Goal: Contribute content: Contribute content

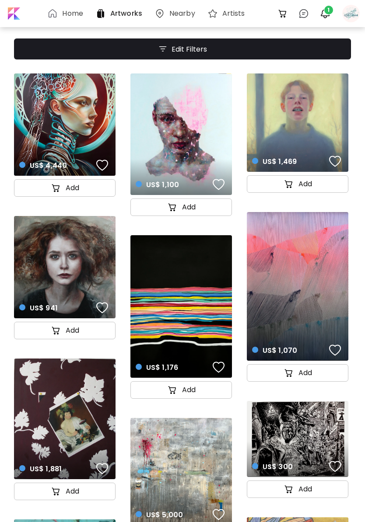
click at [352, 14] on div at bounding box center [350, 13] width 19 height 19
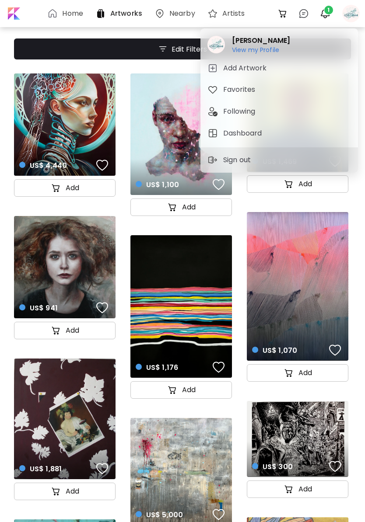
click at [270, 47] on h6 "View my Profile" at bounding box center [261, 50] width 58 height 8
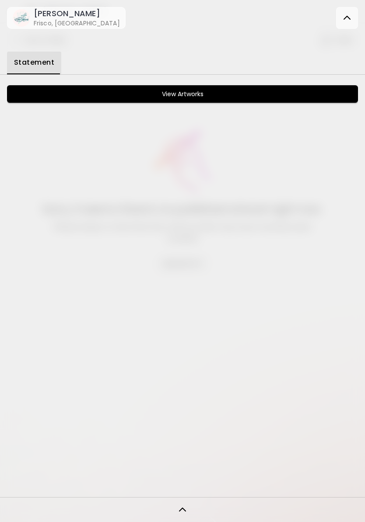
click at [207, 86] on button "View Artworks" at bounding box center [182, 94] width 351 height 18
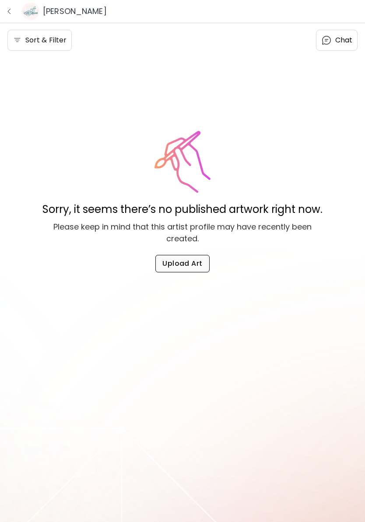
click at [190, 266] on span "Upload Art" at bounding box center [182, 263] width 40 height 9
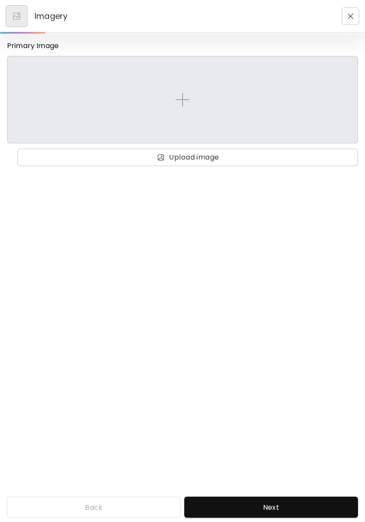
click at [188, 97] on img at bounding box center [182, 100] width 14 height 14
click at [0, 0] on input "file" at bounding box center [0, 0] width 0 height 0
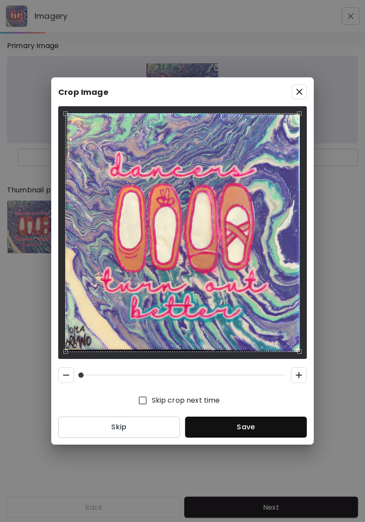
click at [260, 426] on span "Save" at bounding box center [246, 427] width 108 height 9
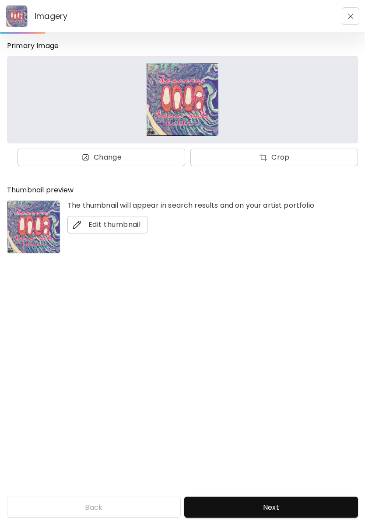
click at [274, 503] on span "Next" at bounding box center [271, 507] width 160 height 9
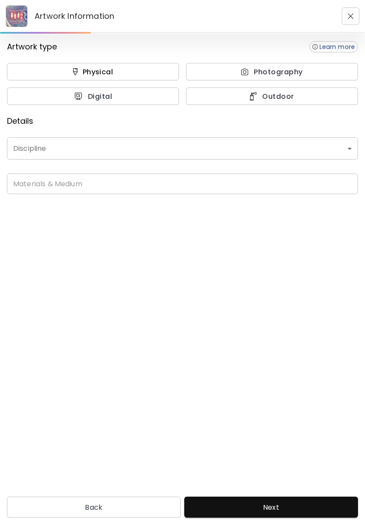
click at [123, 73] on span "Physical" at bounding box center [93, 71] width 153 height 9
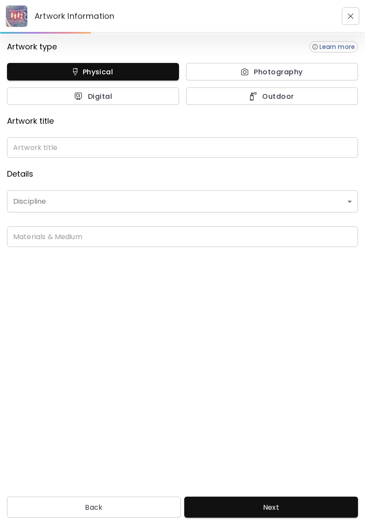
click at [80, 152] on input "text" at bounding box center [182, 147] width 351 height 21
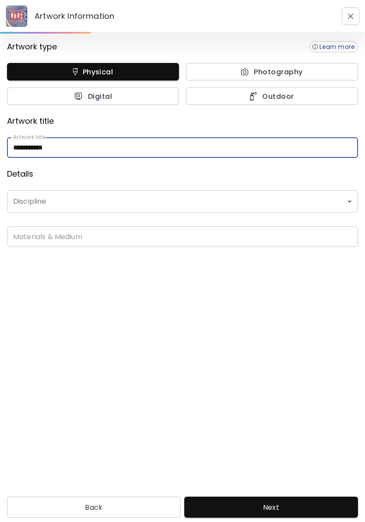
type input "**********"
click at [88, 205] on body "**********" at bounding box center [182, 261] width 365 height 522
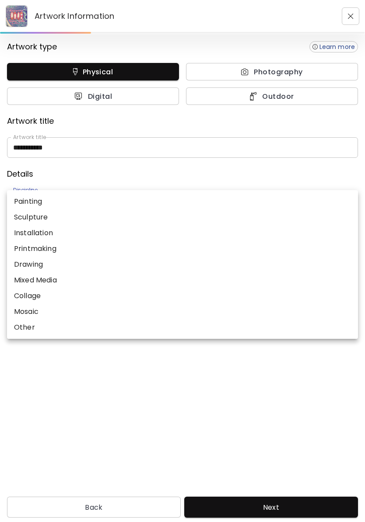
click at [42, 197] on p "Painting" at bounding box center [28, 201] width 28 height 11
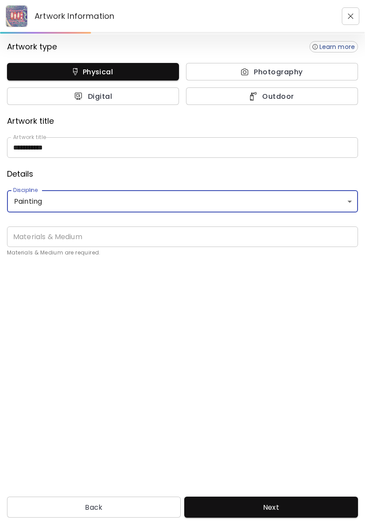
click at [72, 199] on body "**********" at bounding box center [182, 261] width 365 height 522
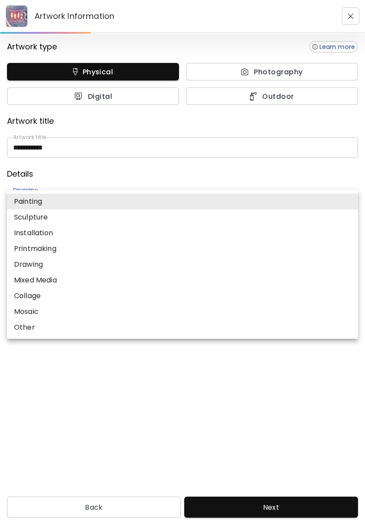
click at [56, 284] on p "Mixed Media" at bounding box center [35, 280] width 43 height 11
type input "**********"
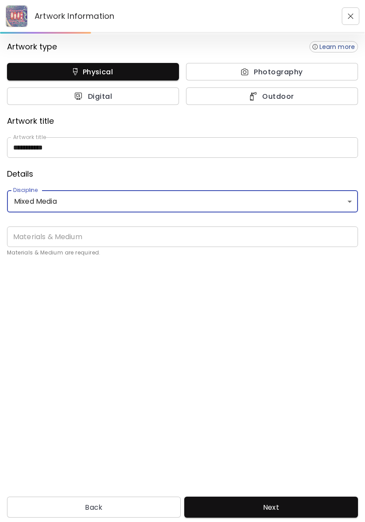
click at [99, 238] on input "text" at bounding box center [182, 237] width 351 height 21
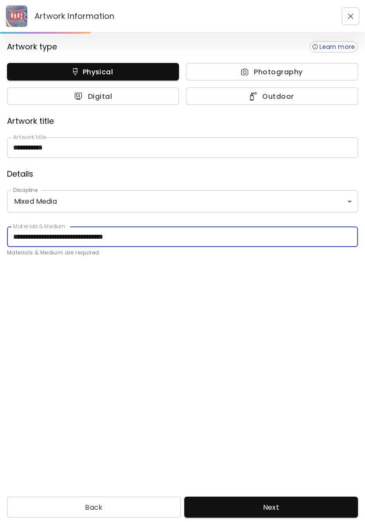
type input "**********"
click at [286, 306] on div "**********" at bounding box center [182, 263] width 365 height 458
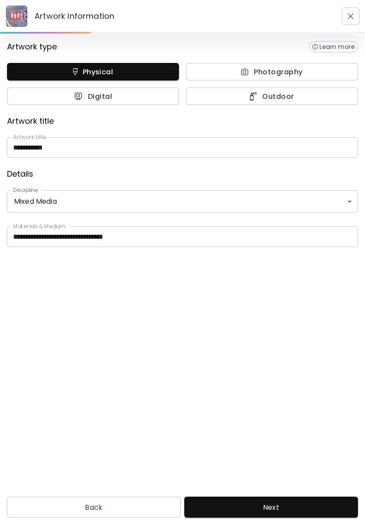
click at [308, 503] on span "Next" at bounding box center [271, 507] width 160 height 9
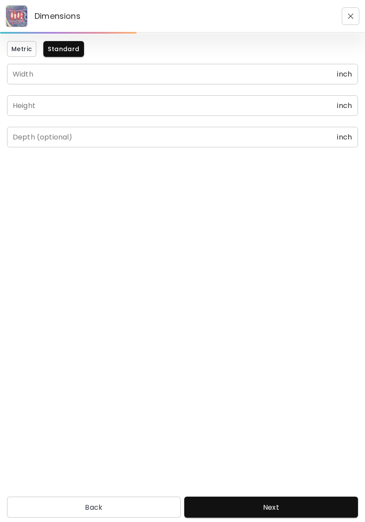
click at [144, 70] on input "text" at bounding box center [172, 74] width 330 height 21
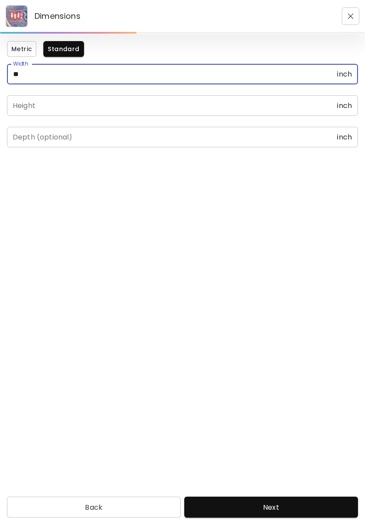
type input "**"
click at [124, 107] on input "text" at bounding box center [172, 105] width 330 height 21
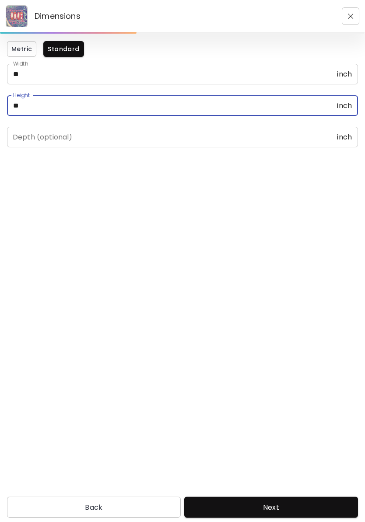
type input "**"
click at [291, 309] on div "Metric Standard Width ** inch Width Height ** inch Height Depth (optional) inch…" at bounding box center [182, 263] width 365 height 458
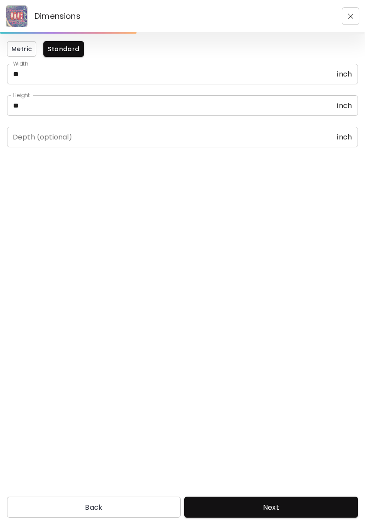
click at [308, 497] on button "Next" at bounding box center [271, 507] width 174 height 21
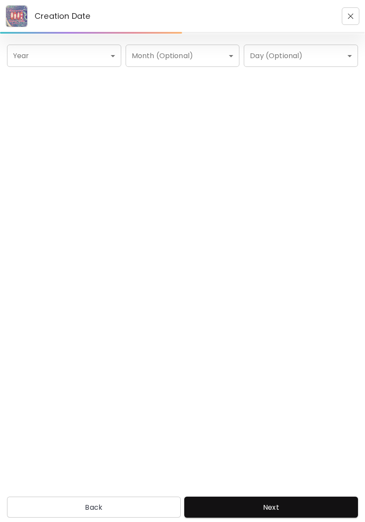
click at [94, 58] on body "Creation Date Year ​ Year Month (Optional) ​ Month (Optional) Day (Optional) ​ …" at bounding box center [182, 261] width 365 height 522
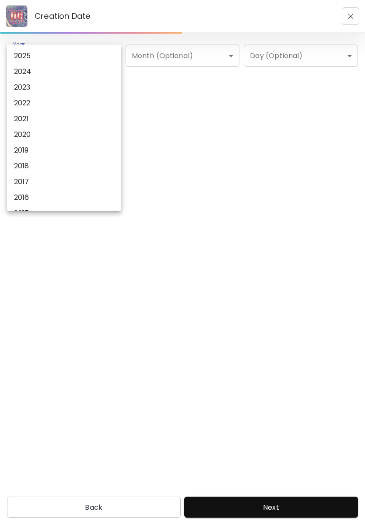
click at [51, 70] on li "2024" at bounding box center [64, 72] width 114 height 16
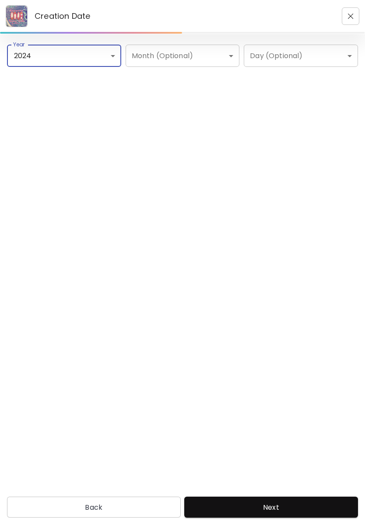
click at [92, 57] on body "Creation Date Year 2024 **** Year Month (Optional) ​ Month (Optional) Day (Opti…" at bounding box center [182, 261] width 365 height 522
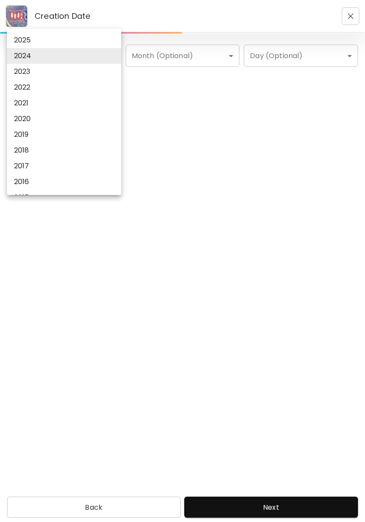
click at [50, 69] on li "2023" at bounding box center [64, 72] width 114 height 16
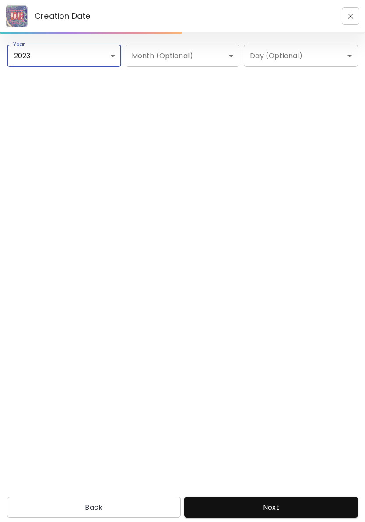
click at [92, 55] on body "Creation Date Year 2023 **** Year Month (Optional) ​ Month (Optional) Day (Opti…" at bounding box center [182, 261] width 365 height 522
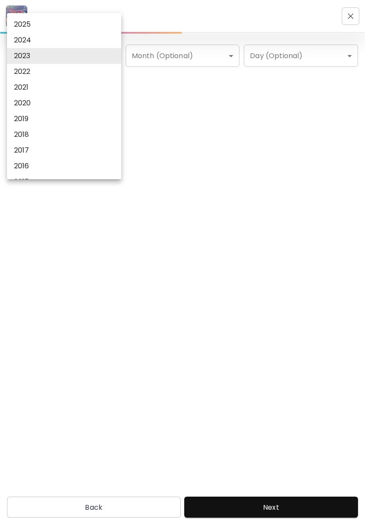
click at [58, 42] on li "2024" at bounding box center [64, 40] width 114 height 16
type input "****"
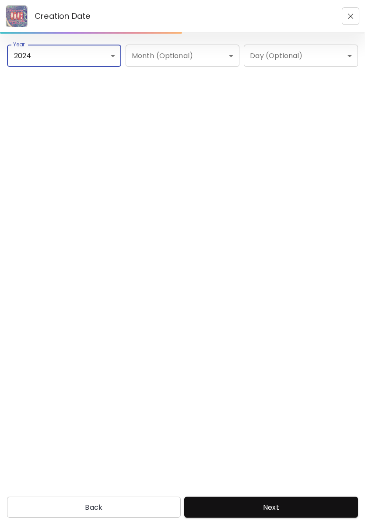
click at [292, 503] on span "Next" at bounding box center [271, 507] width 160 height 9
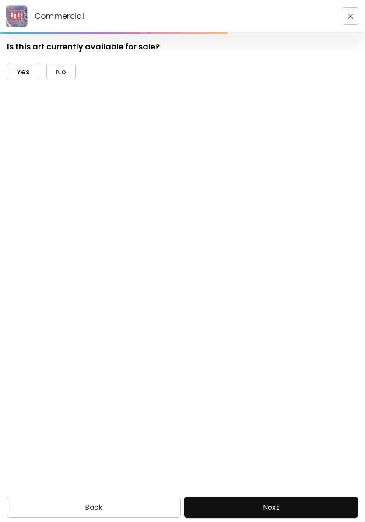
click at [27, 69] on span "Yes" at bounding box center [23, 71] width 13 height 9
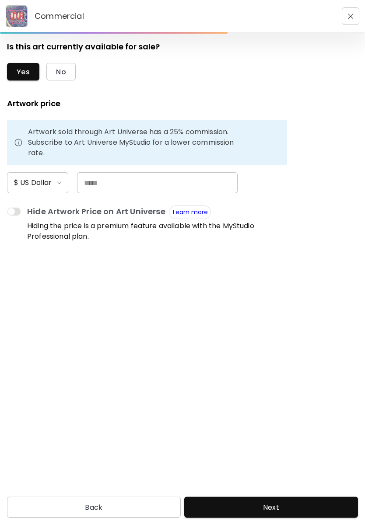
click at [129, 183] on input "text" at bounding box center [157, 182] width 161 height 21
type input "*"
type input "**"
click at [242, 283] on form "Is this art currently available for sale? Yes No Artwork price Artwork sold thr…" at bounding box center [182, 263] width 351 height 444
click at [299, 497] on button "Next" at bounding box center [271, 507] width 174 height 21
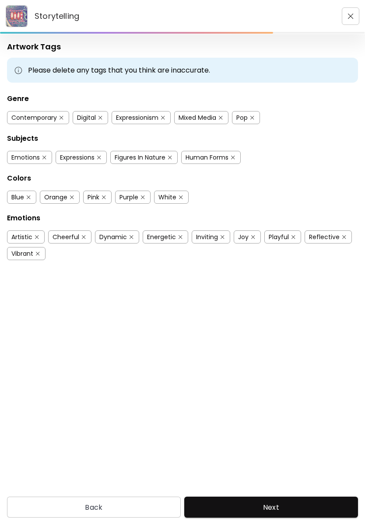
click at [194, 114] on div "Mixed Media" at bounding box center [198, 117] width 38 height 9
click at [18, 198] on div "Blue" at bounding box center [17, 197] width 13 height 9
click at [130, 196] on div "Purple" at bounding box center [128, 197] width 19 height 9
click at [167, 197] on div "White" at bounding box center [167, 197] width 18 height 9
click at [172, 189] on div "Blue Orange Pink Purple White" at bounding box center [182, 198] width 351 height 29
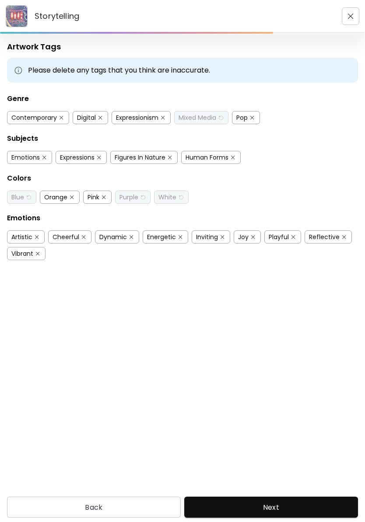
click at [185, 195] on div "White" at bounding box center [171, 197] width 35 height 13
click at [168, 200] on div "White" at bounding box center [167, 197] width 18 height 9
click at [24, 192] on div "Blue" at bounding box center [21, 197] width 29 height 13
click at [24, 200] on div "Blue" at bounding box center [17, 197] width 13 height 9
click at [135, 201] on div "Purple" at bounding box center [128, 197] width 19 height 9
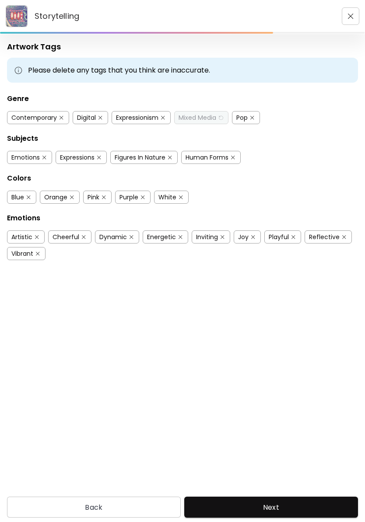
click at [208, 121] on div "Mixed Media" at bounding box center [198, 117] width 38 height 9
click at [246, 118] on div "Pop" at bounding box center [241, 117] width 11 height 9
click at [154, 115] on div "Expressionism" at bounding box center [137, 117] width 42 height 9
click at [93, 118] on div "Digital" at bounding box center [86, 117] width 19 height 9
click at [48, 119] on div "Contemporary" at bounding box center [34, 117] width 46 height 9
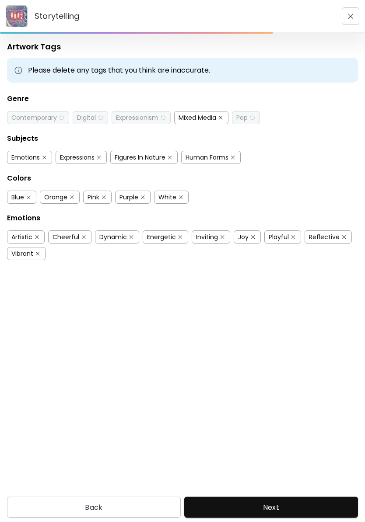
click at [36, 121] on div "Contemporary" at bounding box center [34, 117] width 46 height 9
click at [32, 158] on div "Emotions" at bounding box center [25, 157] width 28 height 9
click at [151, 157] on div "Figures In Nature" at bounding box center [140, 157] width 51 height 9
click at [220, 160] on div "Human Forms" at bounding box center [207, 157] width 43 height 9
click at [65, 196] on div "Orange" at bounding box center [55, 197] width 23 height 9
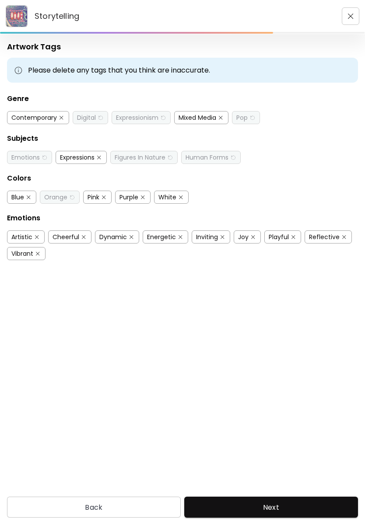
click at [99, 201] on div "Pink" at bounding box center [94, 197] width 12 height 9
click at [175, 199] on div "White" at bounding box center [167, 197] width 18 height 9
click at [173, 201] on div "White" at bounding box center [167, 197] width 18 height 9
click at [295, 497] on button "Next" at bounding box center [271, 507] width 174 height 21
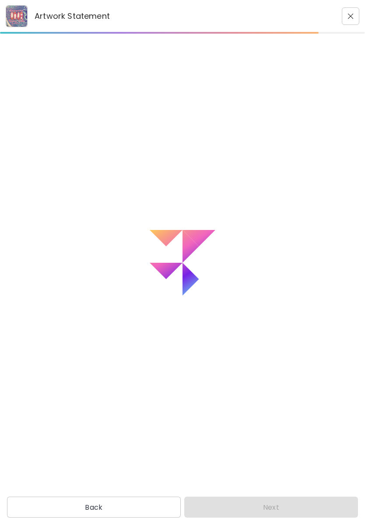
click at [301, 497] on div "Back Next" at bounding box center [182, 507] width 365 height 21
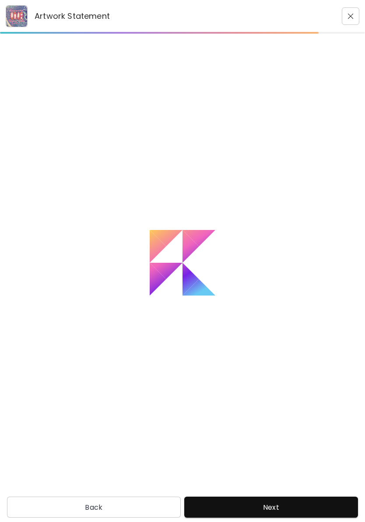
type textarea "**********"
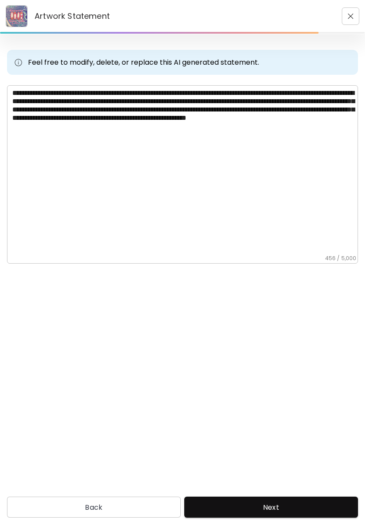
click at [334, 501] on button "Next" at bounding box center [271, 507] width 174 height 21
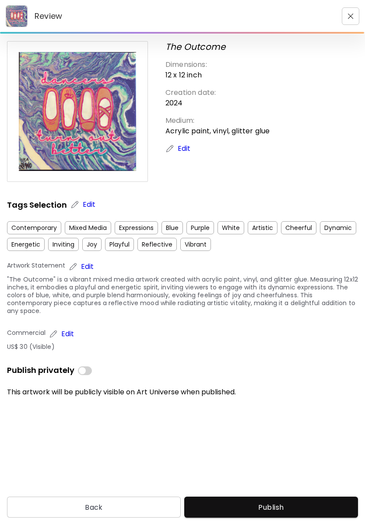
click at [337, 503] on span "Publish" at bounding box center [271, 507] width 160 height 9
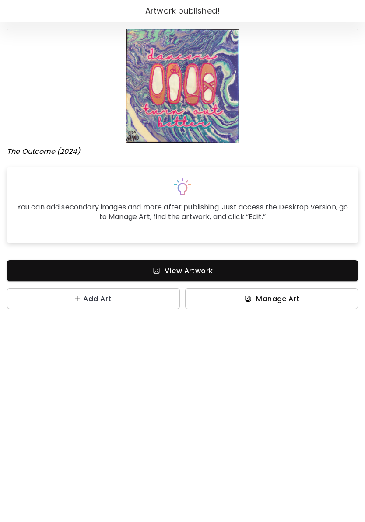
click at [270, 294] on span "Manage Art" at bounding box center [278, 298] width 44 height 9
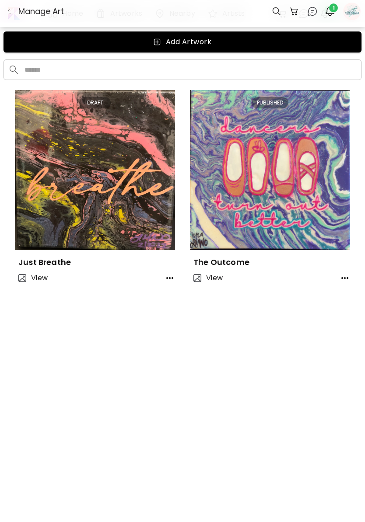
click at [123, 177] on img at bounding box center [95, 170] width 160 height 160
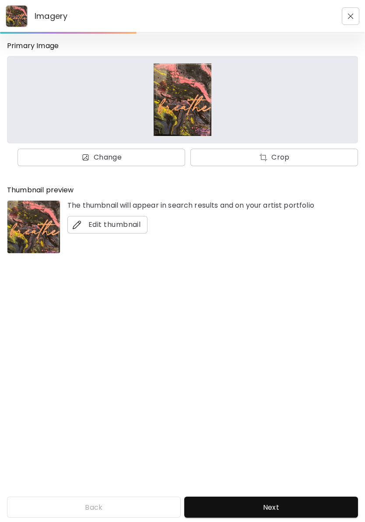
click at [293, 503] on span "Next" at bounding box center [271, 507] width 160 height 9
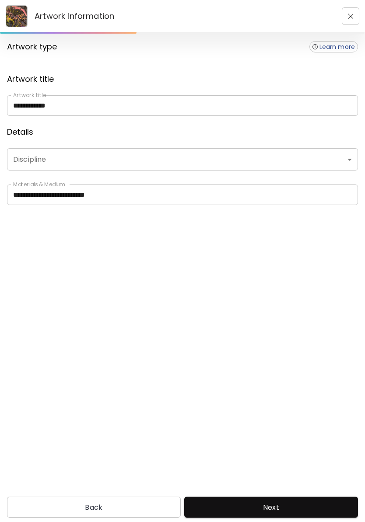
type input "**********"
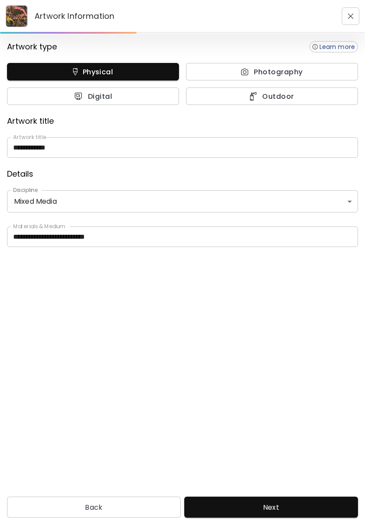
click at [135, 233] on input "**********" at bounding box center [182, 237] width 351 height 21
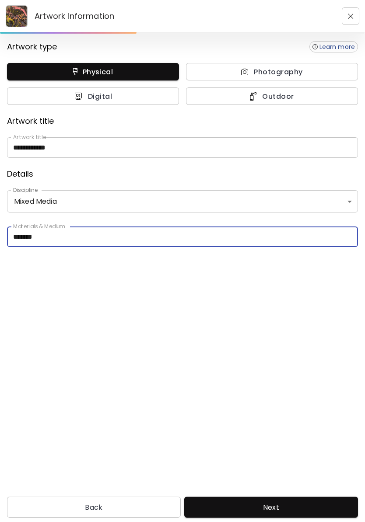
type input "*****"
type input "**********"
click at [301, 293] on div "**********" at bounding box center [182, 263] width 365 height 458
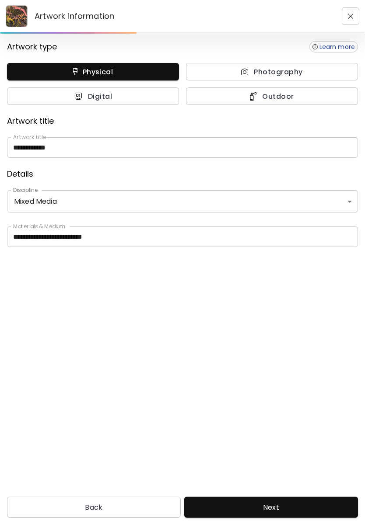
click at [288, 503] on span "Next" at bounding box center [271, 507] width 160 height 9
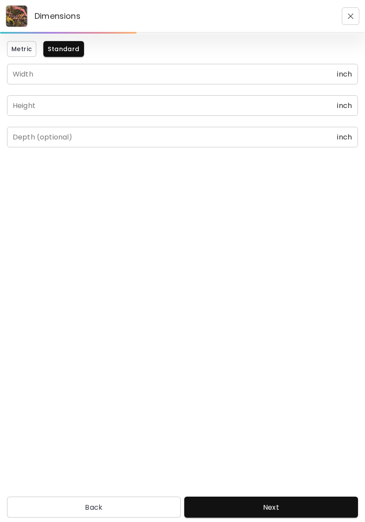
click at [228, 77] on input "text" at bounding box center [172, 74] width 330 height 21
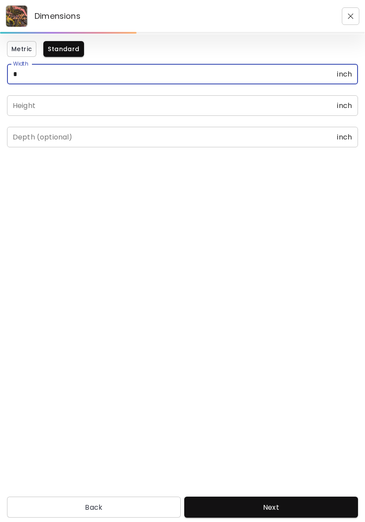
type input "*"
click at [116, 101] on input "text" at bounding box center [172, 105] width 330 height 21
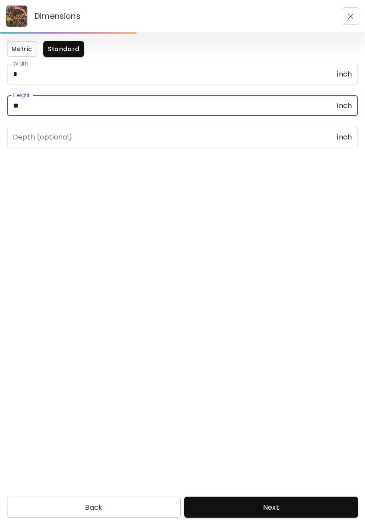
type input "**"
click at [256, 205] on div "Metric Standard Width * inch Width Height ** inch Height Depth (optional) inch …" at bounding box center [182, 263] width 365 height 458
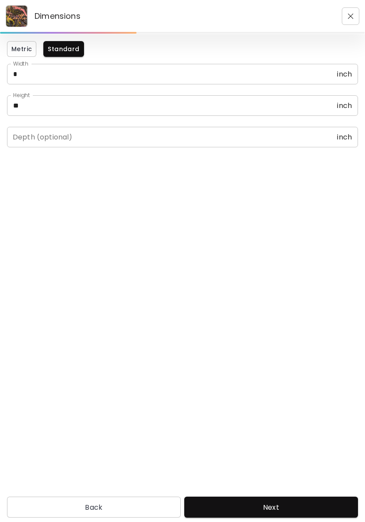
click at [298, 503] on span "Next" at bounding box center [271, 507] width 160 height 9
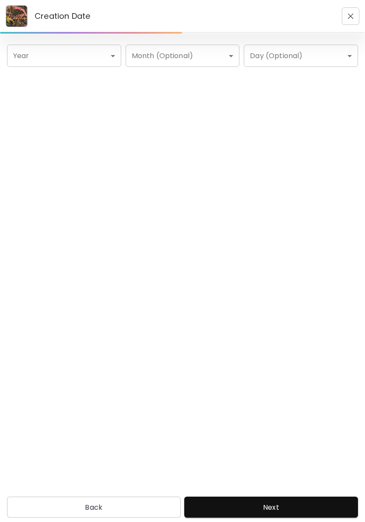
click at [88, 62] on body "Creation Date Year ​ Year Month (Optional) ​ Month (Optional) Day (Optional) ​ …" at bounding box center [182, 261] width 365 height 522
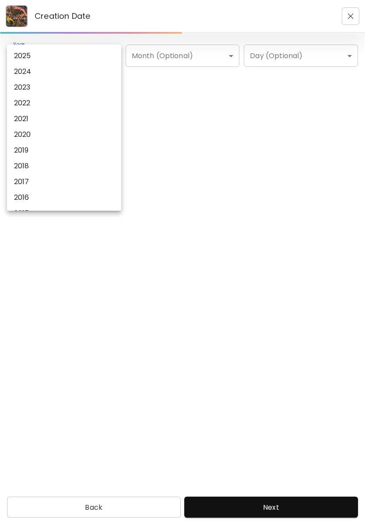
click at [50, 77] on li "2024" at bounding box center [64, 72] width 114 height 16
type input "****"
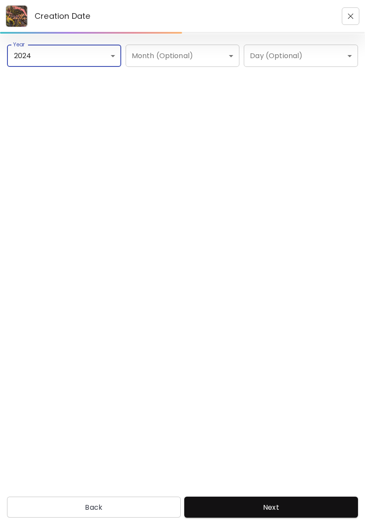
click at [312, 497] on button "Next" at bounding box center [271, 507] width 174 height 21
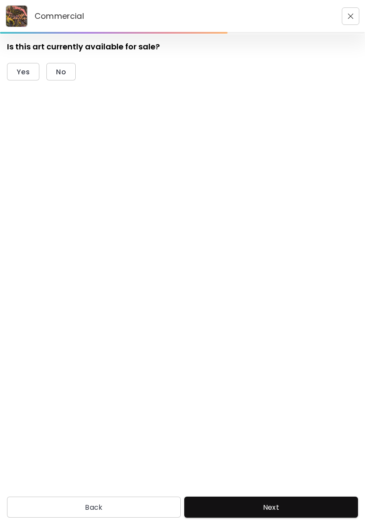
click at [25, 70] on span "Yes" at bounding box center [23, 71] width 13 height 9
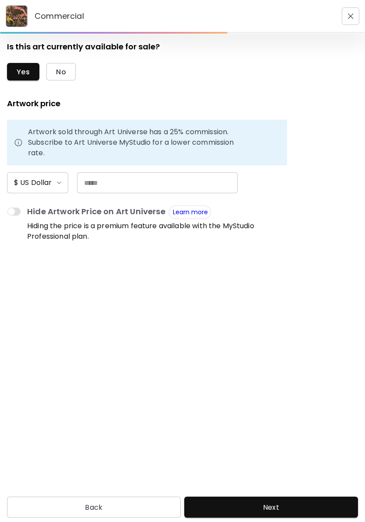
click at [147, 180] on input "text" at bounding box center [157, 182] width 161 height 21
type input "**"
click at [289, 289] on form "Is this art currently available for sale? Yes No Artwork price Artwork sold thr…" at bounding box center [182, 263] width 351 height 444
click at [294, 503] on span "Next" at bounding box center [271, 507] width 160 height 9
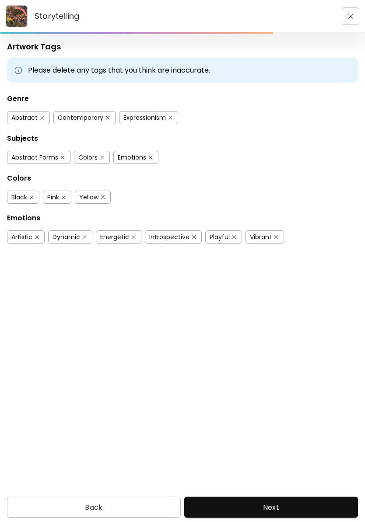
click at [91, 161] on div "Colors" at bounding box center [87, 157] width 19 height 9
click at [297, 503] on span "Next" at bounding box center [271, 507] width 160 height 9
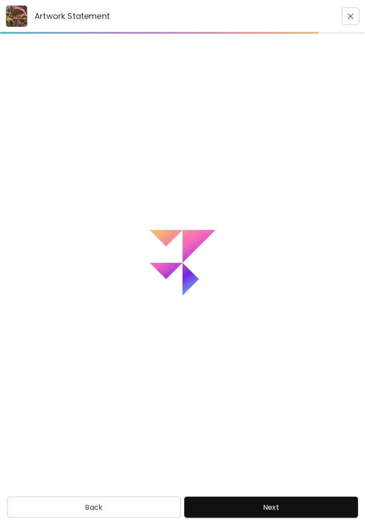
type textarea "**********"
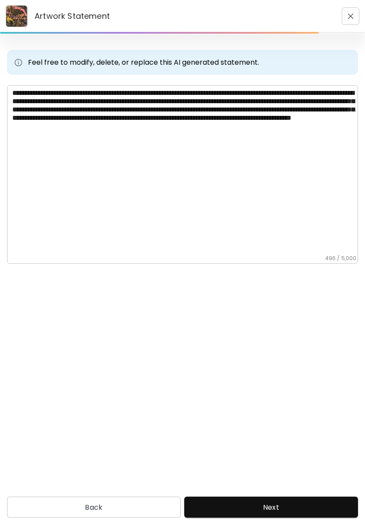
click at [285, 503] on span "Next" at bounding box center [271, 507] width 160 height 9
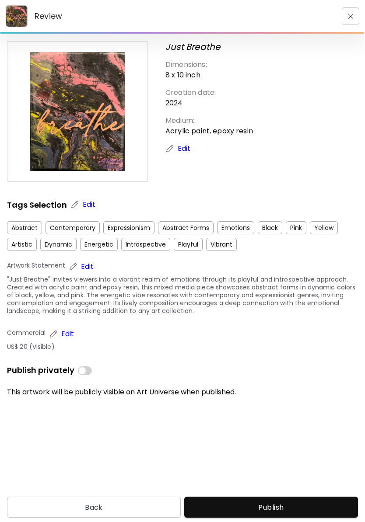
click at [308, 503] on span "Publish" at bounding box center [271, 507] width 160 height 9
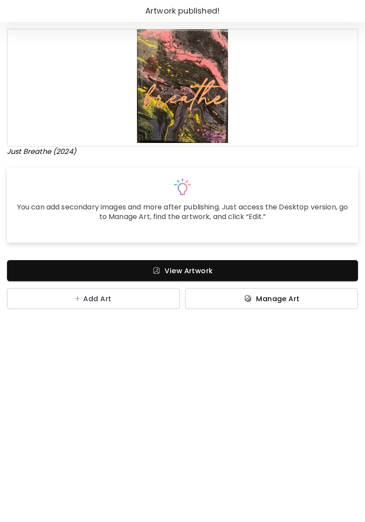
click at [277, 299] on span "Manage Art" at bounding box center [278, 298] width 44 height 9
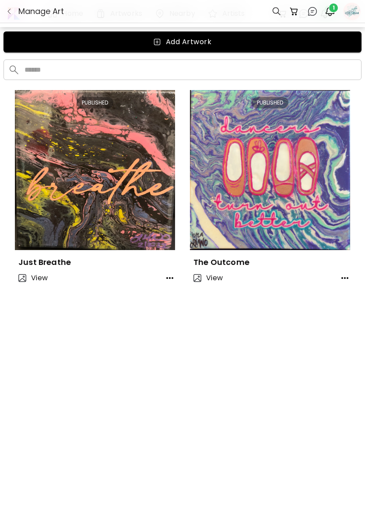
click at [297, 45] on span "Add Artwork" at bounding box center [183, 42] width 344 height 11
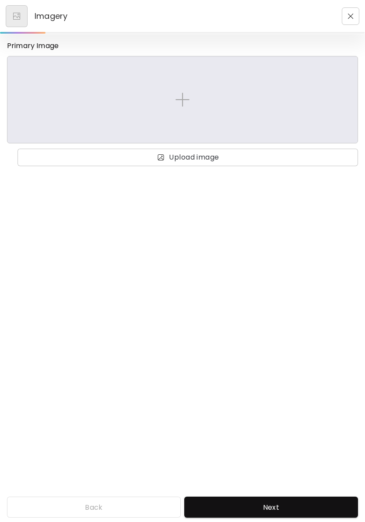
click at [189, 101] on img at bounding box center [182, 100] width 14 height 14
click at [0, 0] on input "file" at bounding box center [0, 0] width 0 height 0
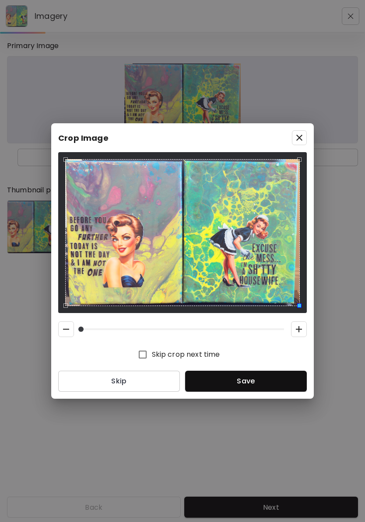
click at [300, 303] on div "Use the arrow keys to move the south east drag handle to change the crop select…" at bounding box center [296, 303] width 11 height 11
click at [295, 159] on div "Use the arrow keys to move the north east drag handle to change the crop select…" at bounding box center [291, 163] width 11 height 11
click at [292, 166] on div "Use the arrow keys to move the north east drag handle to change the crop select…" at bounding box center [291, 163] width 11 height 11
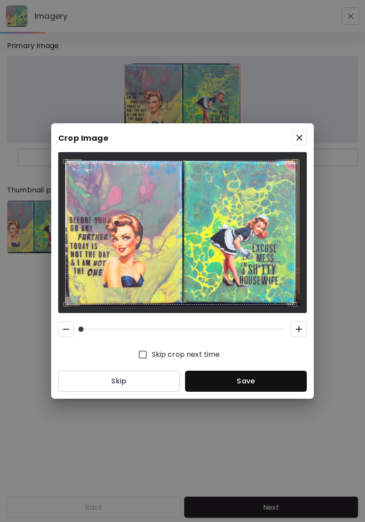
click at [255, 389] on button "Save" at bounding box center [246, 381] width 122 height 21
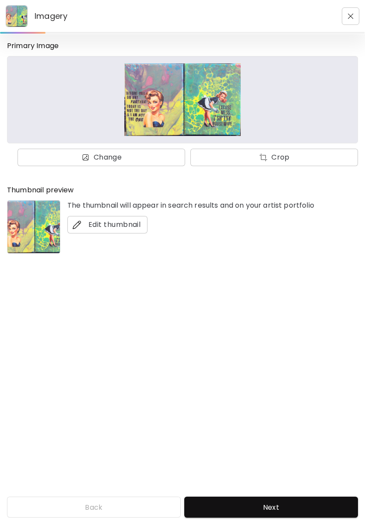
click at [302, 503] on span "Next" at bounding box center [271, 507] width 160 height 9
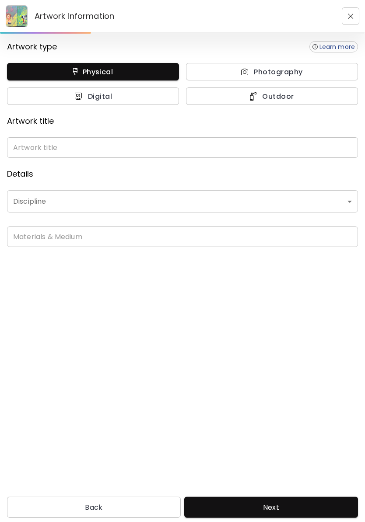
click at [69, 144] on input "text" at bounding box center [182, 147] width 351 height 21
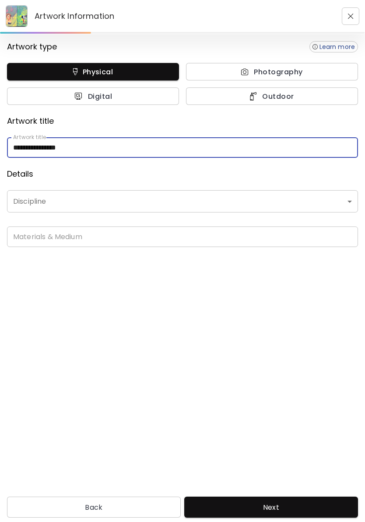
type input "**********"
click at [89, 207] on body "**********" at bounding box center [182, 261] width 365 height 522
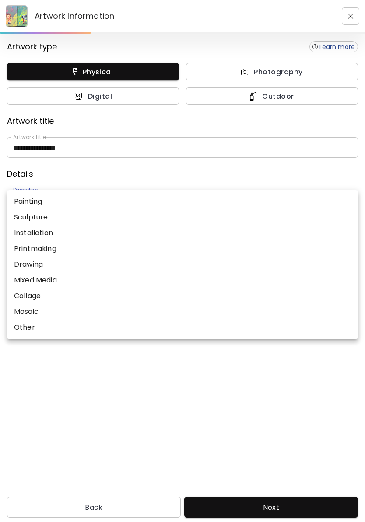
click at [53, 285] on p "Mixed Media" at bounding box center [35, 280] width 43 height 11
type input "**********"
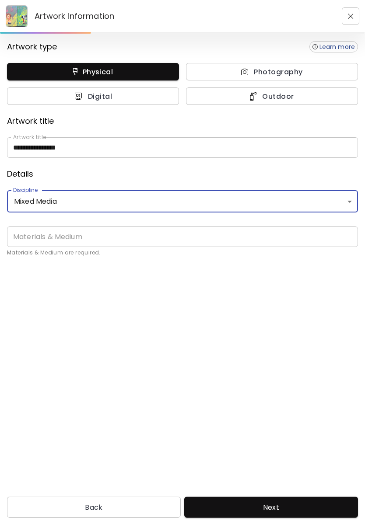
click at [93, 228] on input "text" at bounding box center [182, 237] width 351 height 21
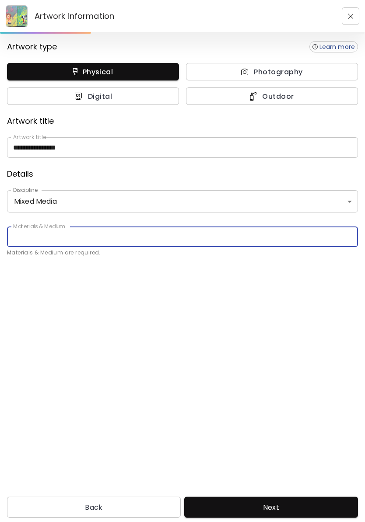
click at [114, 152] on input "**********" at bounding box center [182, 147] width 351 height 21
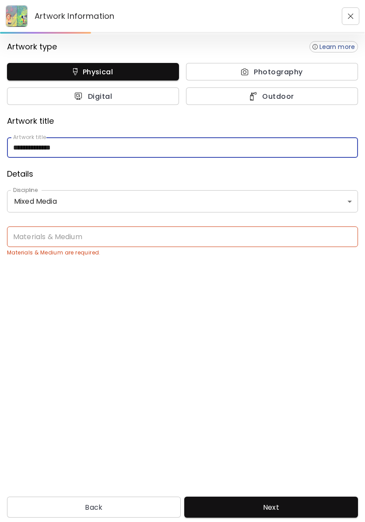
type input "**********"
click at [96, 233] on input "text" at bounding box center [182, 237] width 351 height 21
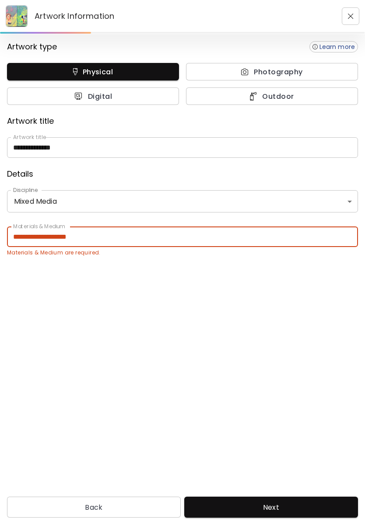
click at [197, 240] on input "**********" at bounding box center [182, 237] width 351 height 21
click at [220, 198] on body "**********" at bounding box center [182, 261] width 365 height 522
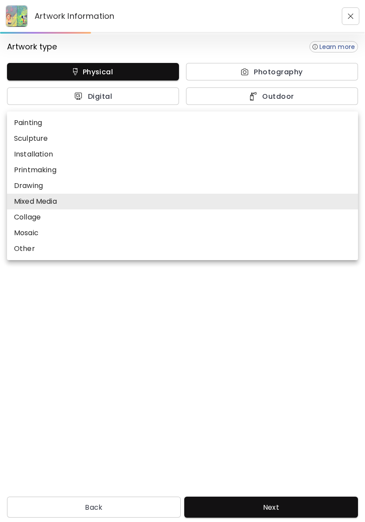
click at [165, 303] on div at bounding box center [182, 261] width 365 height 522
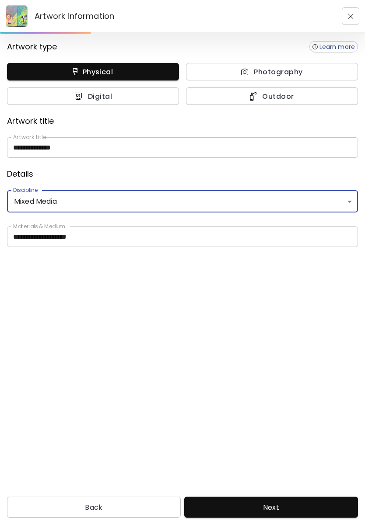
click at [119, 241] on input "**********" at bounding box center [182, 237] width 351 height 21
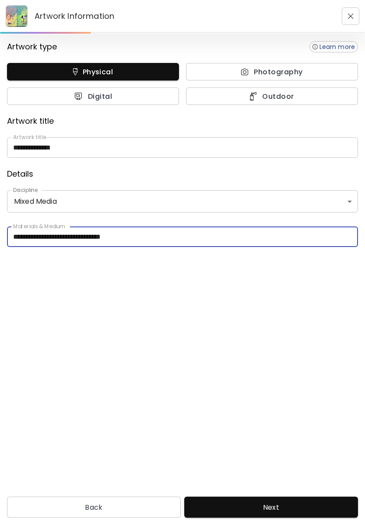
type input "**********"
click at [273, 305] on div "**********" at bounding box center [182, 263] width 365 height 458
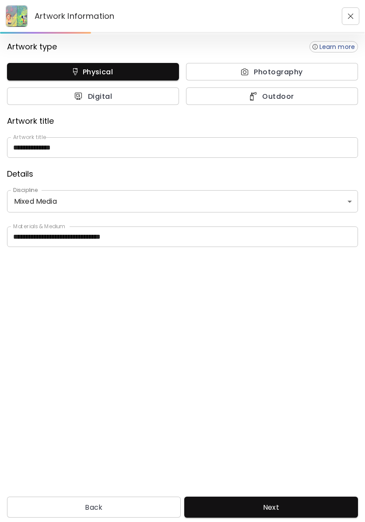
click at [291, 503] on span "Next" at bounding box center [271, 507] width 160 height 9
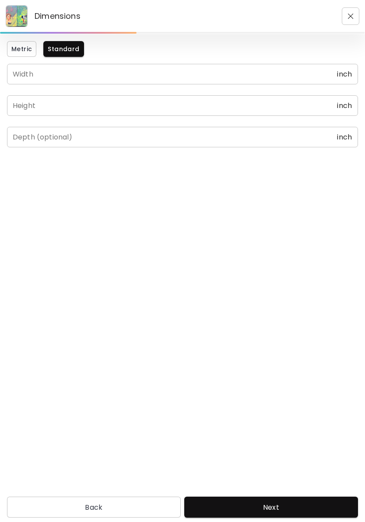
click at [68, 70] on input "text" at bounding box center [172, 74] width 330 height 21
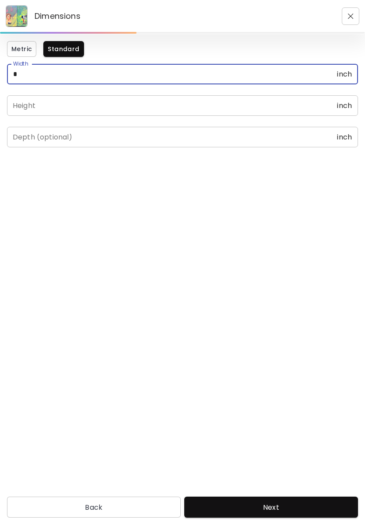
type input "*"
click at [81, 108] on input "text" at bounding box center [172, 105] width 330 height 21
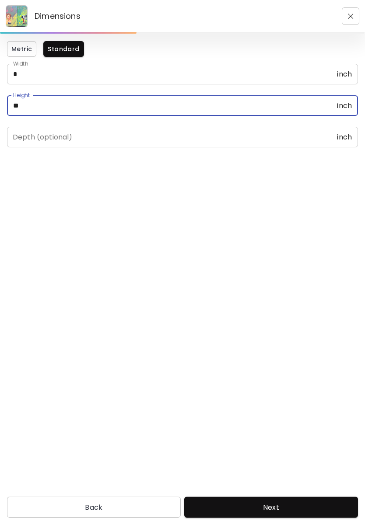
type input "**"
click at [174, 257] on div "Metric Standard Width * inch Width Height ** inch Height Depth (optional) inch …" at bounding box center [182, 263] width 365 height 458
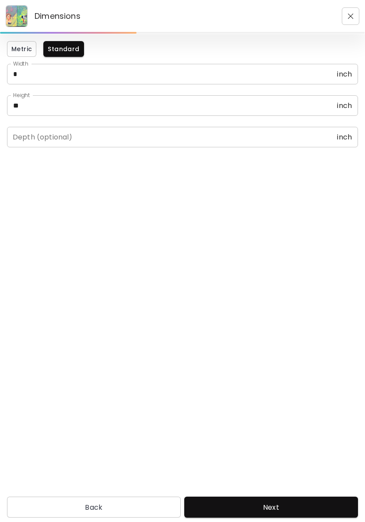
click at [301, 497] on button "Next" at bounding box center [271, 507] width 174 height 21
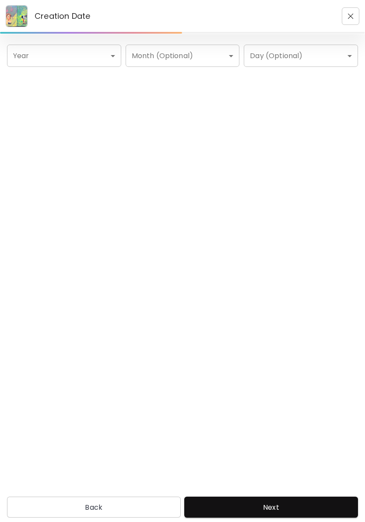
click at [101, 57] on body "Creation Date Year ​ Year Month (Optional) ​ Month (Optional) Day (Optional) ​ …" at bounding box center [182, 261] width 365 height 522
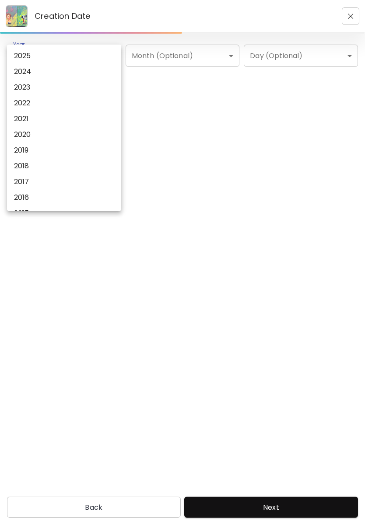
click at [52, 70] on li "2024" at bounding box center [64, 72] width 114 height 16
type input "****"
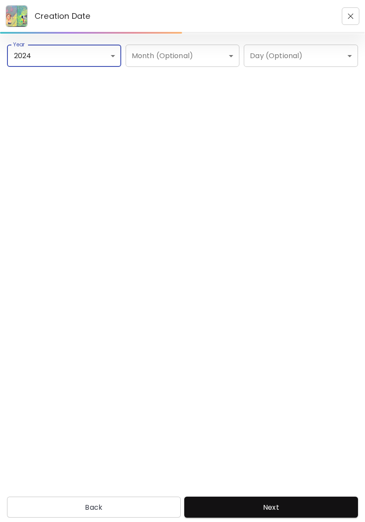
click at [305, 503] on span "Next" at bounding box center [271, 507] width 160 height 9
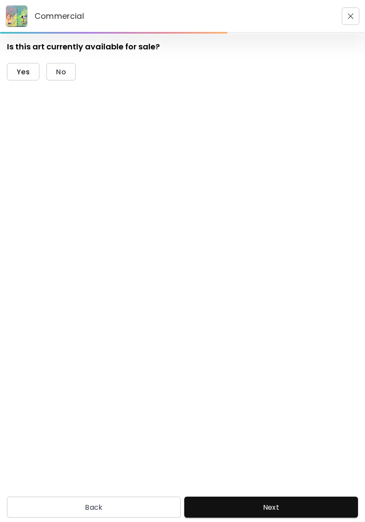
click at [25, 74] on span "Yes" at bounding box center [23, 71] width 13 height 9
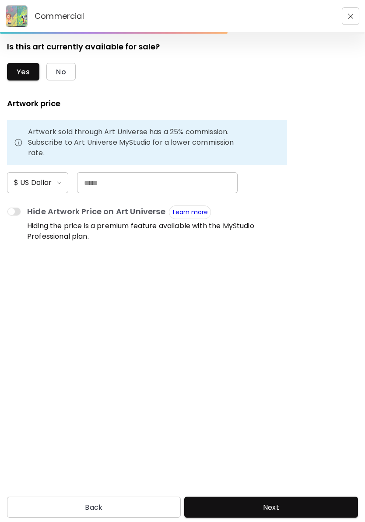
click at [144, 193] on input "text" at bounding box center [157, 182] width 161 height 21
type input "**"
click at [254, 279] on form "Is this art currently available for sale? Yes No Artwork price Artwork sold thr…" at bounding box center [182, 263] width 351 height 444
click at [286, 497] on button "Next" at bounding box center [271, 507] width 174 height 21
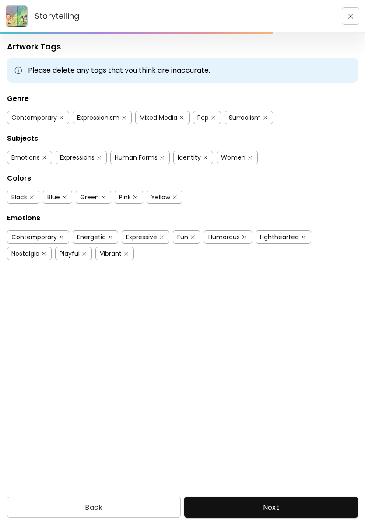
click at [263, 119] on button "button" at bounding box center [265, 118] width 7 height 7
click at [45, 156] on img "button" at bounding box center [44, 158] width 4 height 4
click at [302, 503] on span "Next" at bounding box center [271, 507] width 160 height 9
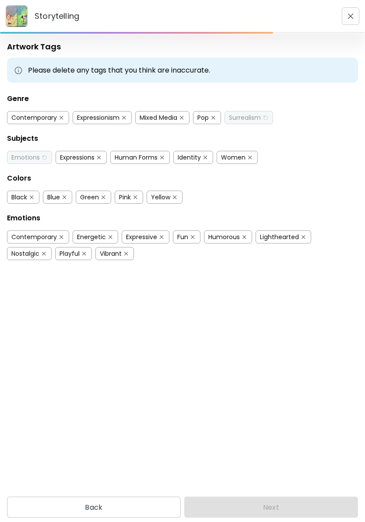
click at [325, 500] on div "Back Next" at bounding box center [182, 507] width 365 height 21
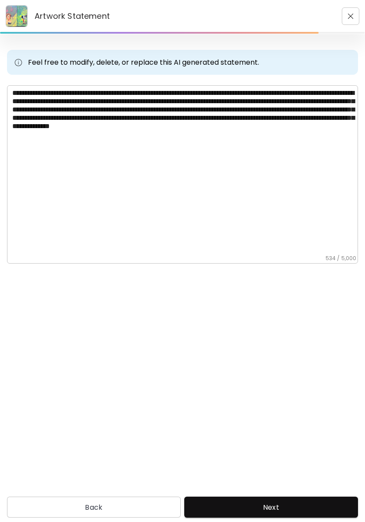
click at [97, 92] on textarea "**********" at bounding box center [185, 172] width 346 height 166
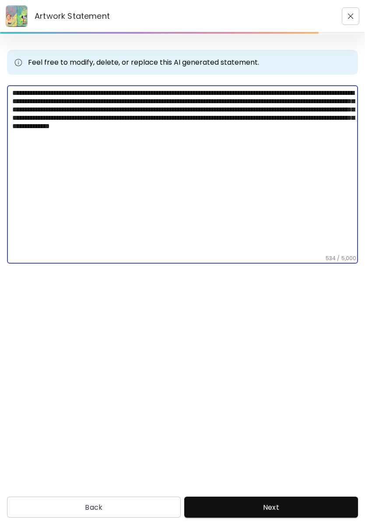
click at [188, 96] on textarea "**********" at bounding box center [185, 172] width 346 height 166
click at [245, 96] on textarea "**********" at bounding box center [185, 172] width 346 height 166
type textarea "**********"
click at [332, 323] on div "**********" at bounding box center [182, 263] width 365 height 458
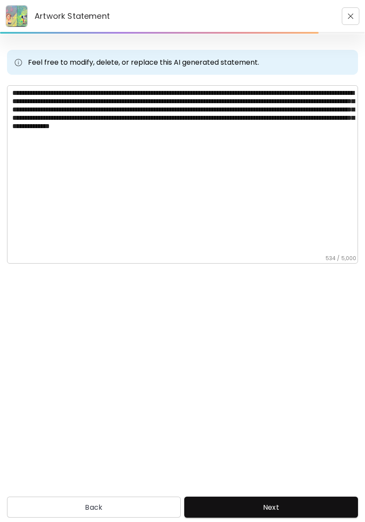
click at [315, 503] on span "Next" at bounding box center [271, 507] width 160 height 9
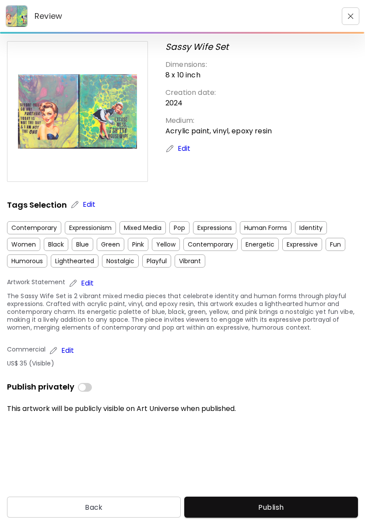
click at [310, 503] on span "Publish" at bounding box center [271, 507] width 160 height 9
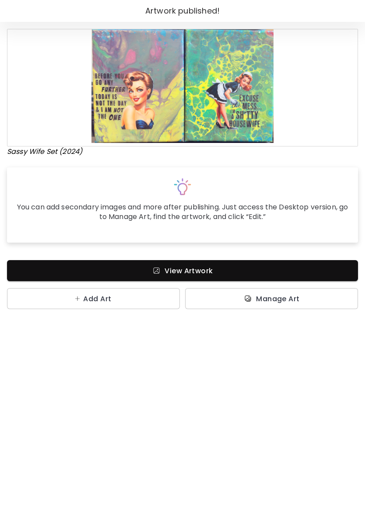
click at [293, 297] on span "Manage Art" at bounding box center [278, 298] width 44 height 9
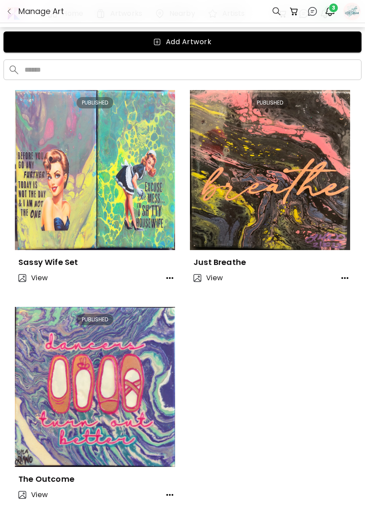
click at [222, 38] on span "Add Artwork" at bounding box center [183, 42] width 344 height 11
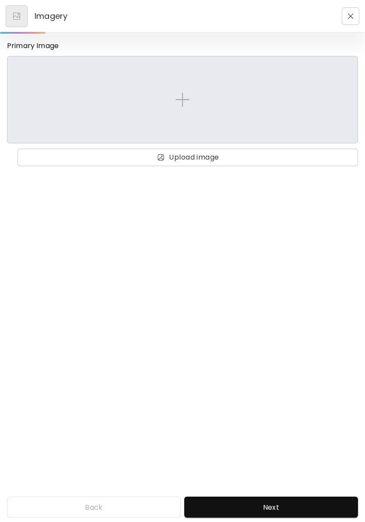
click at [194, 102] on div at bounding box center [182, 99] width 336 height 73
click at [0, 0] on input "file" at bounding box center [0, 0] width 0 height 0
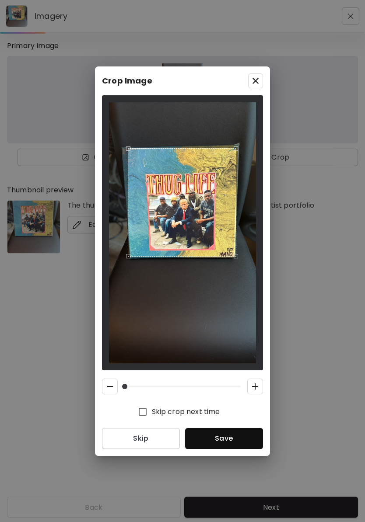
click at [236, 438] on span "Save" at bounding box center [224, 438] width 64 height 9
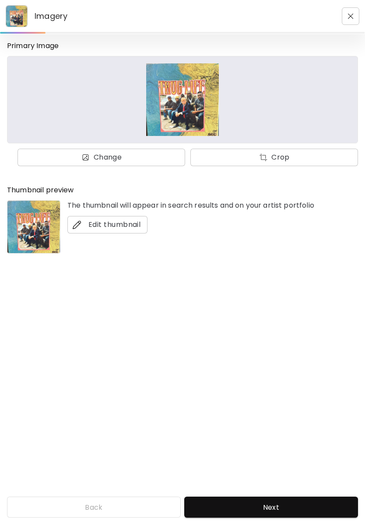
click at [103, 222] on span "Edit thumbnail" at bounding box center [107, 225] width 66 height 11
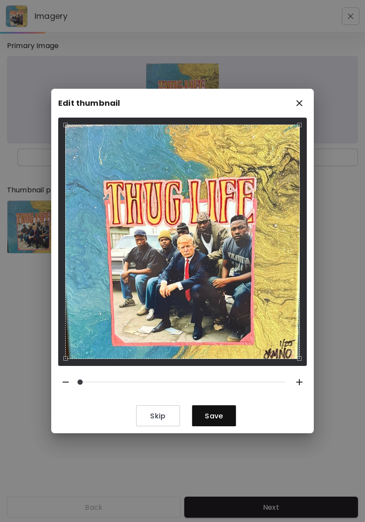
click at [73, 124] on div "Use the arrow keys to move the north west drag handle to change the crop select…" at bounding box center [68, 128] width 11 height 11
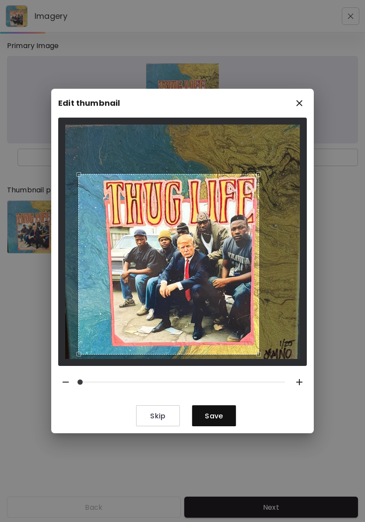
click at [210, 291] on div "Use the arrow keys to move the crop selection area" at bounding box center [168, 264] width 181 height 181
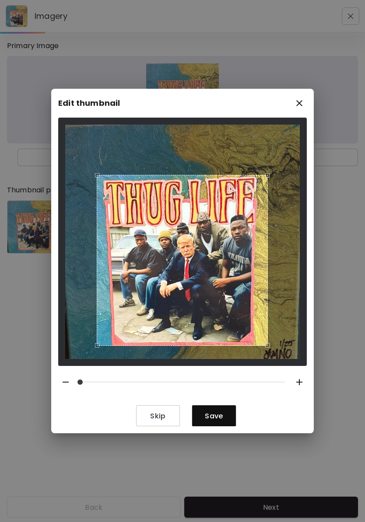
click at [217, 422] on button "Save" at bounding box center [214, 416] width 44 height 21
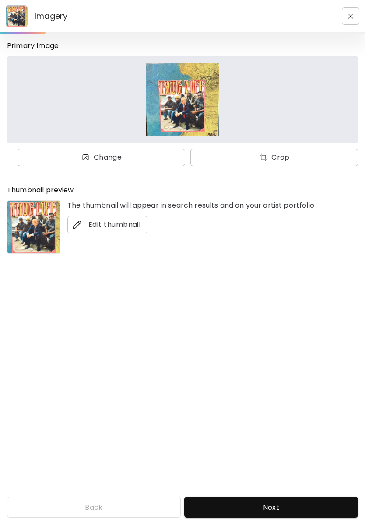
click at [301, 503] on span "Next" at bounding box center [271, 507] width 160 height 9
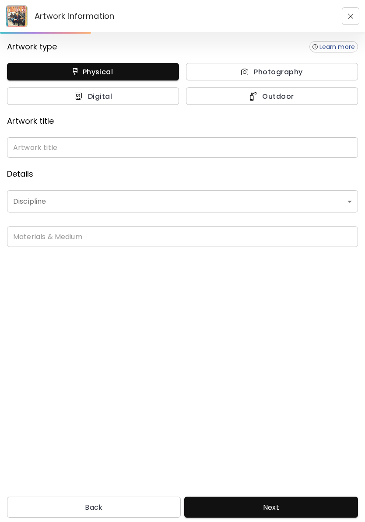
click at [86, 149] on input "text" at bounding box center [182, 147] width 351 height 21
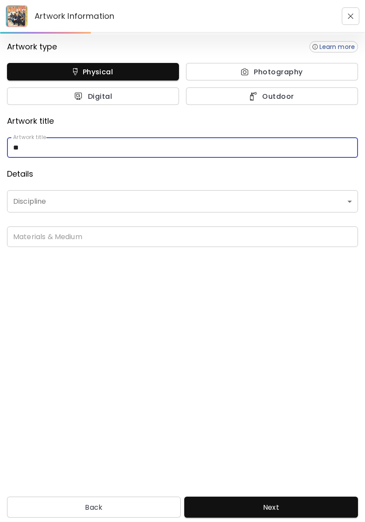
type input "**"
click at [70, 201] on body "Artwork Information Artwork type Learn more Physical Photography Digital Outdoo…" at bounding box center [182, 261] width 365 height 522
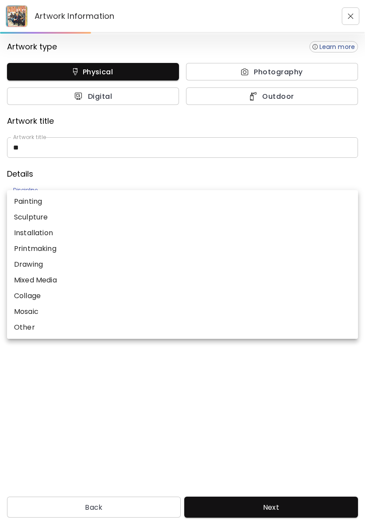
click at [61, 274] on li "Mixed Media" at bounding box center [182, 281] width 351 height 16
type input "**********"
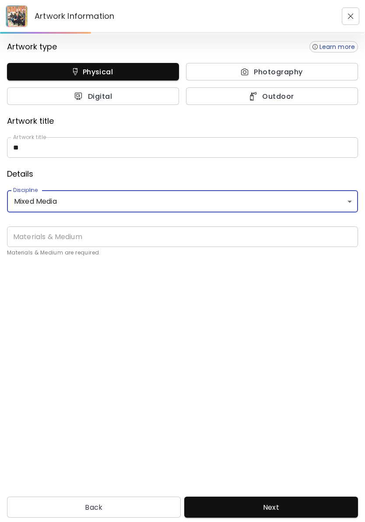
click at [94, 233] on input "text" at bounding box center [182, 237] width 351 height 21
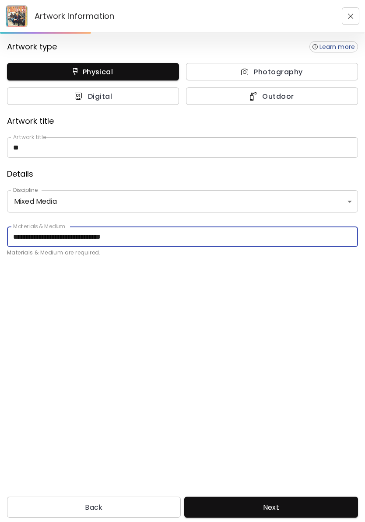
type input "**********"
click at [268, 303] on div "**********" at bounding box center [182, 263] width 365 height 458
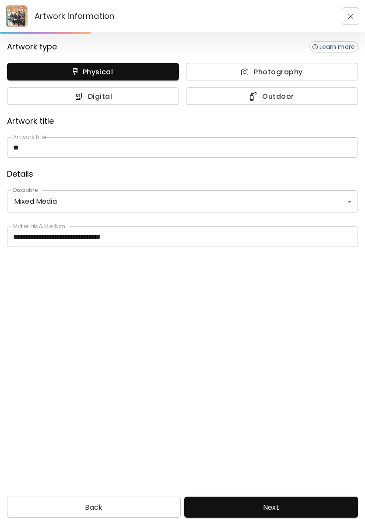
click at [282, 497] on button "Next" at bounding box center [271, 507] width 174 height 21
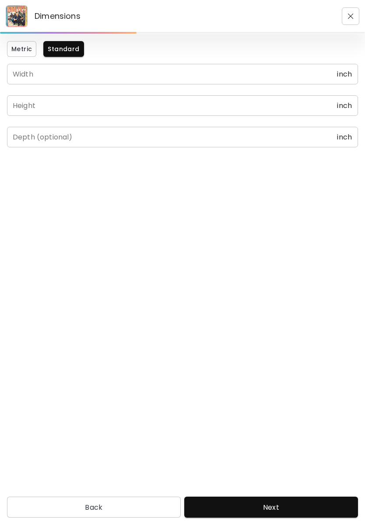
click at [135, 77] on input "text" at bounding box center [172, 74] width 330 height 21
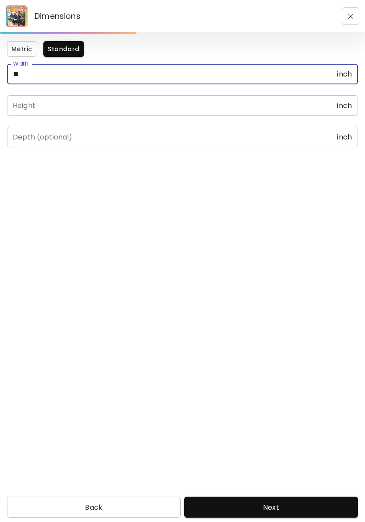
type input "**"
click at [112, 109] on input "text" at bounding box center [172, 105] width 330 height 21
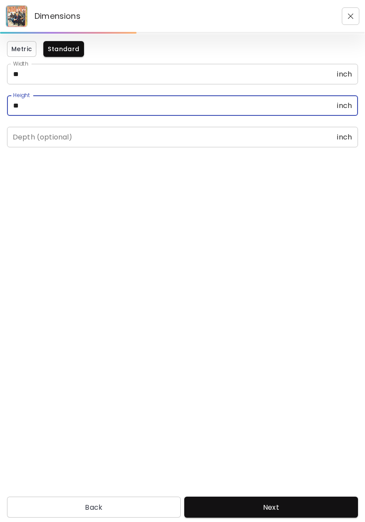
type input "**"
click at [306, 302] on div "Metric Standard Width ** inch Width Height ** inch Height Depth (optional) inch…" at bounding box center [182, 263] width 365 height 458
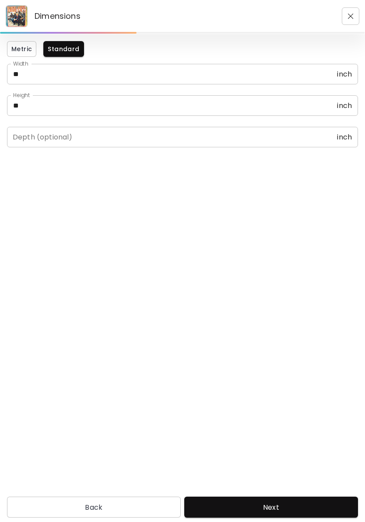
click at [282, 503] on span "Next" at bounding box center [271, 507] width 160 height 9
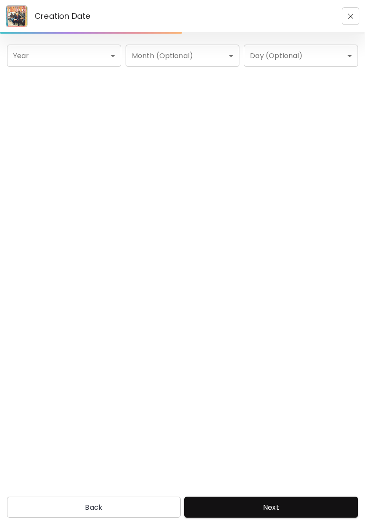
click at [87, 54] on body "Creation Date Year ​ Year Month (Optional) ​ Month (Optional) Day (Optional) ​ …" at bounding box center [182, 261] width 365 height 522
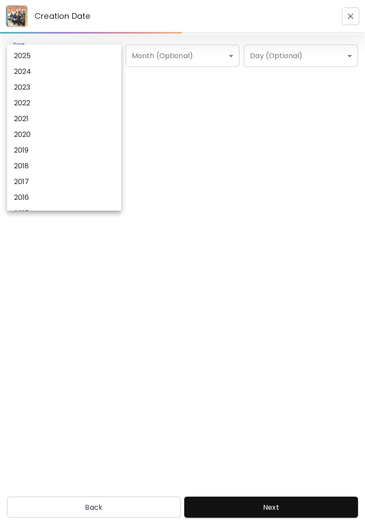
click at [47, 56] on li "2025" at bounding box center [64, 56] width 114 height 16
type input "****"
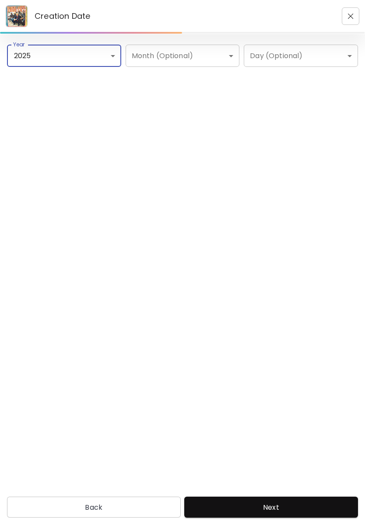
click at [288, 503] on span "Next" at bounding box center [271, 507] width 160 height 9
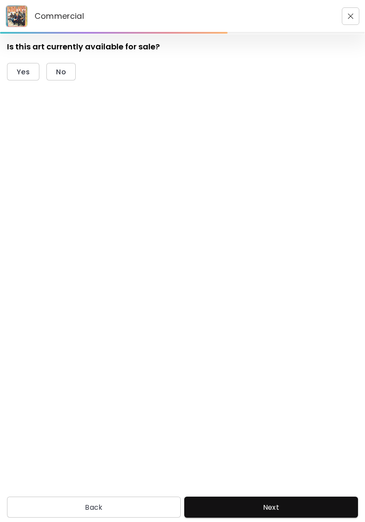
click at [30, 66] on button "Yes" at bounding box center [23, 72] width 32 height 18
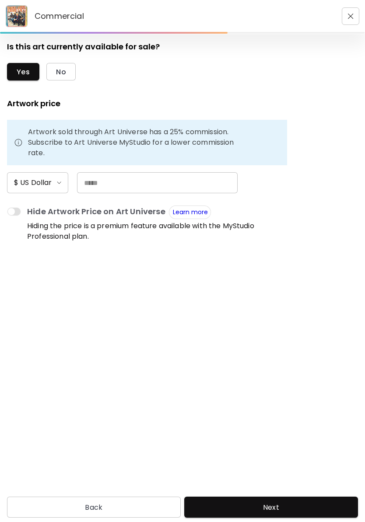
click at [154, 181] on input "text" at bounding box center [157, 182] width 161 height 21
type input "**"
click at [277, 319] on form "Is this art currently available for sale? Yes No Artwork price Artwork sold thr…" at bounding box center [182, 263] width 351 height 444
click at [277, 503] on span "Next" at bounding box center [271, 507] width 160 height 9
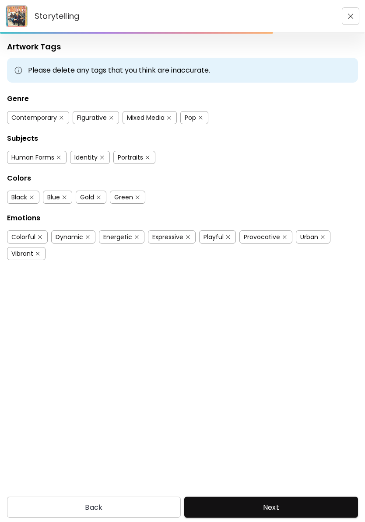
click at [104, 112] on div "Figurative" at bounding box center [96, 117] width 46 height 13
click at [105, 116] on div "Figurative" at bounding box center [92, 117] width 30 height 9
click at [46, 158] on div "Human Forms" at bounding box center [32, 157] width 43 height 9
click at [142, 159] on div "Portraits" at bounding box center [130, 157] width 25 height 9
click at [33, 196] on img "button" at bounding box center [32, 198] width 4 height 4
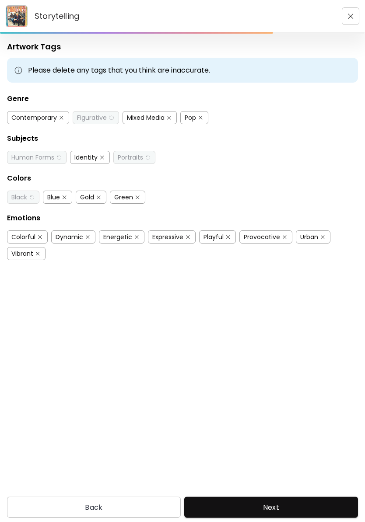
click at [133, 195] on div "Green" at bounding box center [123, 197] width 19 height 9
click at [275, 238] on div "Provocative" at bounding box center [262, 237] width 36 height 9
click at [221, 240] on div "Playful" at bounding box center [213, 237] width 20 height 9
click at [265, 238] on div "Provocative" at bounding box center [262, 237] width 36 height 9
click at [311, 503] on span "Next" at bounding box center [271, 507] width 160 height 9
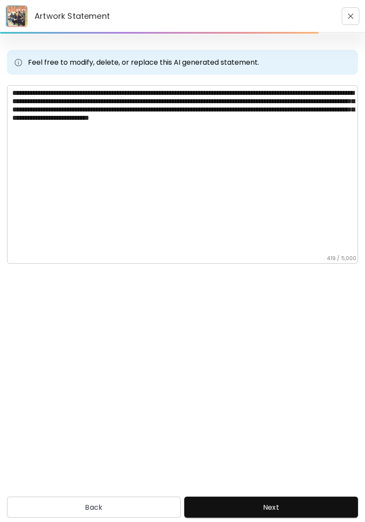
click at [216, 102] on textarea "**********" at bounding box center [185, 172] width 346 height 166
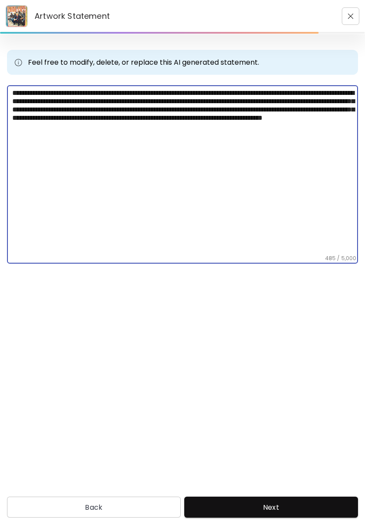
type textarea "**********"
click at [307, 335] on div "**********" at bounding box center [182, 263] width 365 height 458
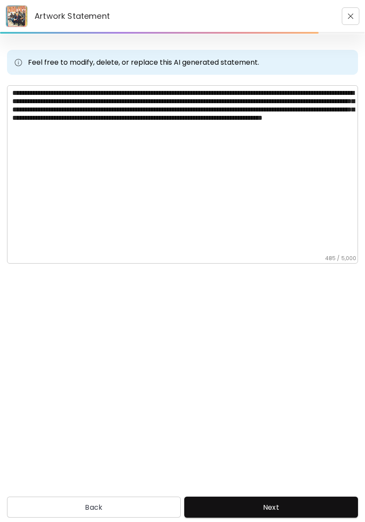
click at [298, 506] on button "Next" at bounding box center [271, 507] width 174 height 21
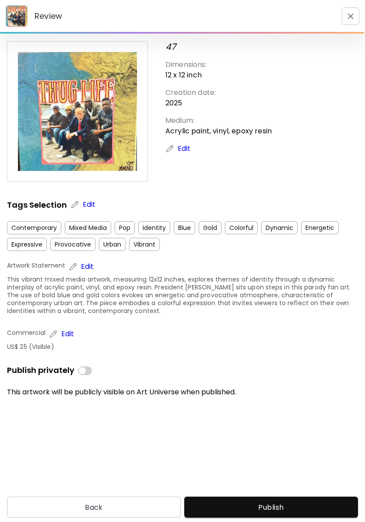
click at [288, 503] on span "Publish" at bounding box center [271, 507] width 160 height 9
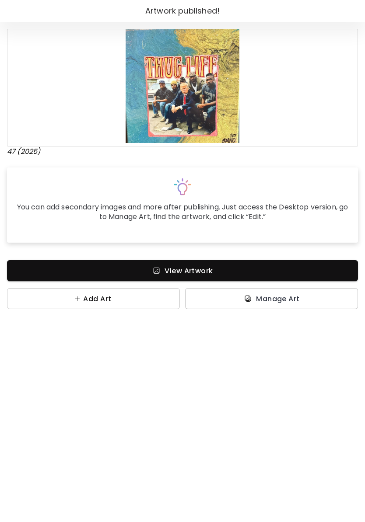
click at [109, 305] on button "Add Art" at bounding box center [93, 298] width 173 height 21
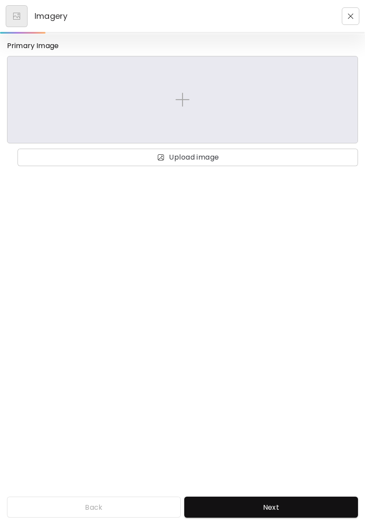
click at [186, 106] on img at bounding box center [182, 100] width 14 height 14
click at [0, 0] on input "file" at bounding box center [0, 0] width 0 height 0
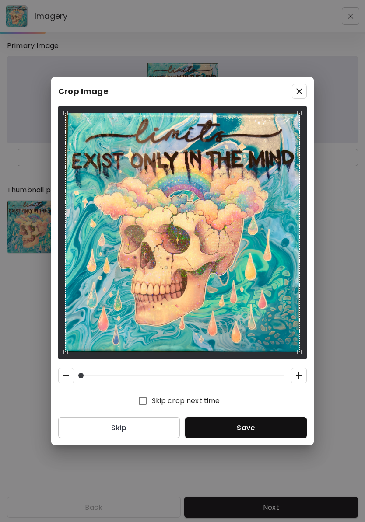
click at [258, 427] on span "Save" at bounding box center [246, 428] width 108 height 9
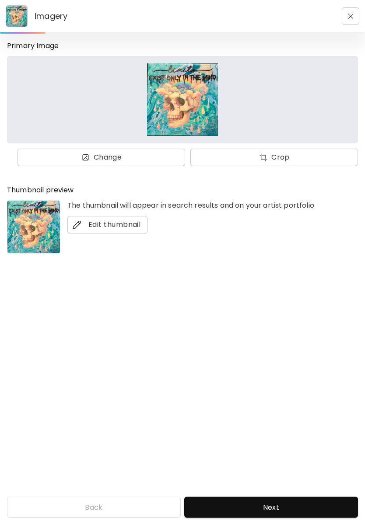
click at [282, 503] on span "Next" at bounding box center [271, 507] width 160 height 9
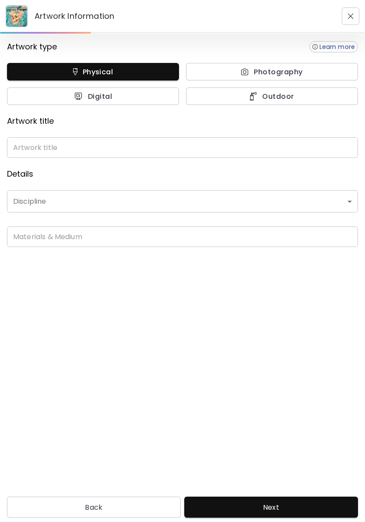
click at [81, 144] on input "text" at bounding box center [182, 147] width 351 height 21
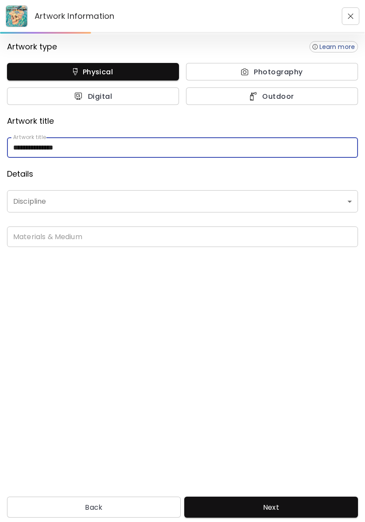
type input "**********"
click at [34, 196] on body "**********" at bounding box center [182, 261] width 365 height 522
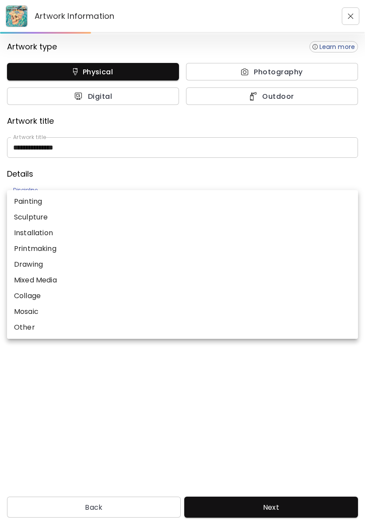
click at [48, 283] on p "Mixed Media" at bounding box center [35, 280] width 43 height 11
type input "**********"
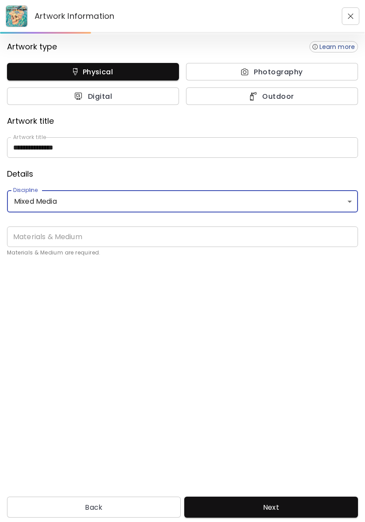
click at [56, 235] on input "text" at bounding box center [182, 237] width 351 height 21
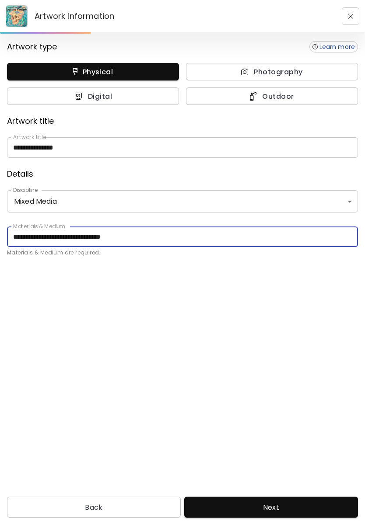
type input "**********"
click at [241, 313] on div "**********" at bounding box center [182, 263] width 365 height 458
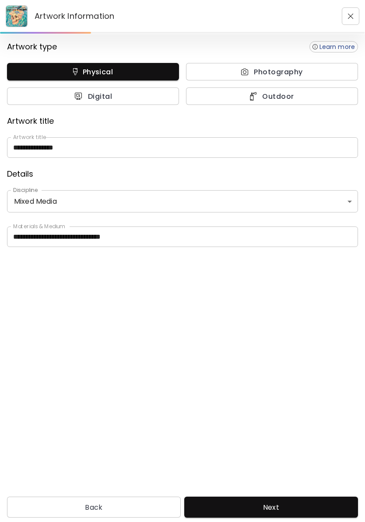
click at [301, 503] on span "Next" at bounding box center [271, 507] width 160 height 9
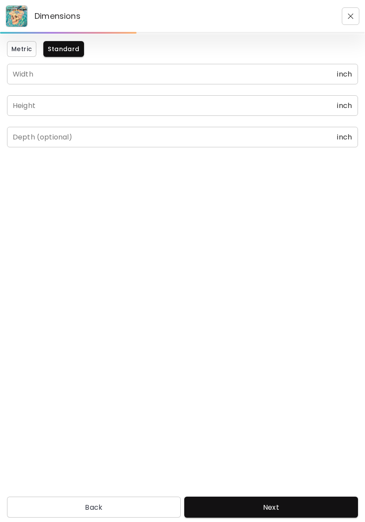
click at [58, 73] on input "text" at bounding box center [172, 74] width 330 height 21
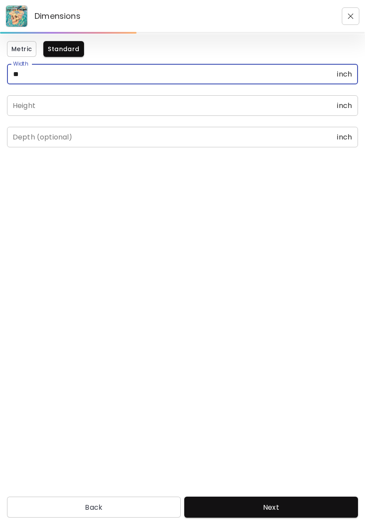
type input "**"
click at [120, 105] on input "text" at bounding box center [172, 105] width 330 height 21
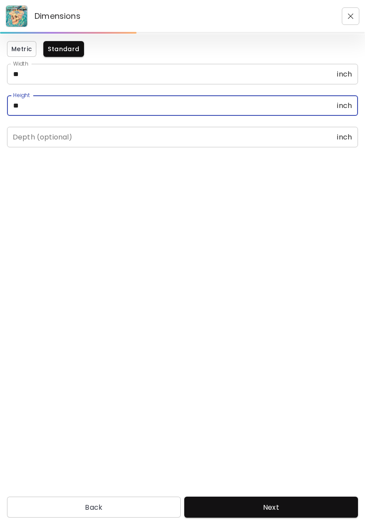
type input "**"
click at [270, 266] on div "Metric Standard Width ** inch Width Height ** inch Height Depth (optional) inch…" at bounding box center [182, 263] width 365 height 458
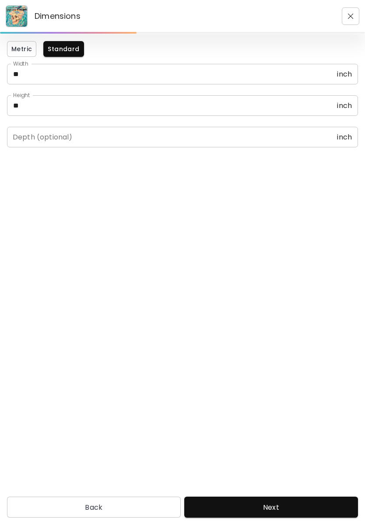
click at [281, 503] on span "Next" at bounding box center [271, 507] width 160 height 9
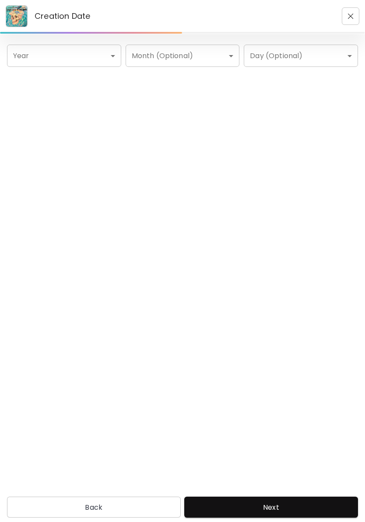
click at [93, 56] on body "Creation Date Year ​ Year Month (Optional) ​ Month (Optional) Day (Optional) ​ …" at bounding box center [182, 261] width 365 height 522
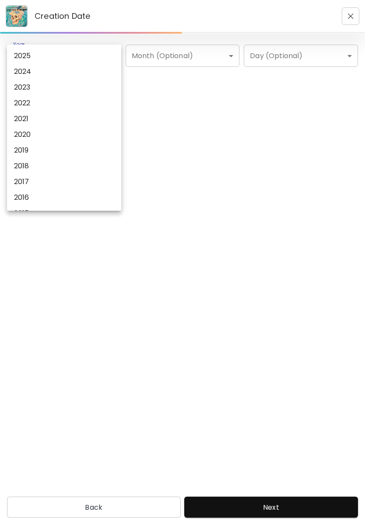
click at [35, 68] on li "2024" at bounding box center [64, 72] width 114 height 16
type input "****"
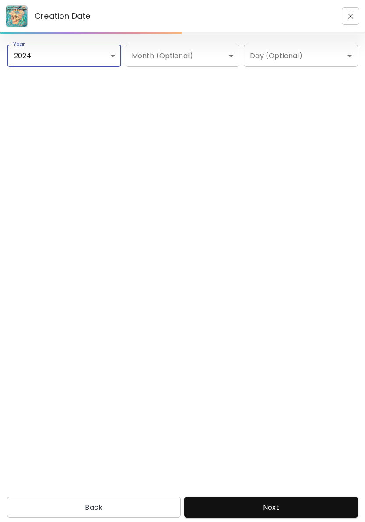
click at [288, 503] on span "Next" at bounding box center [271, 507] width 160 height 9
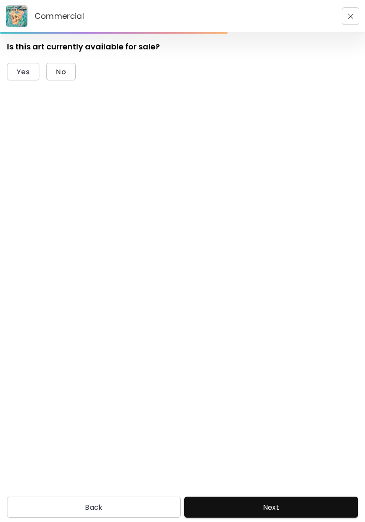
click at [27, 71] on span "Yes" at bounding box center [23, 71] width 13 height 9
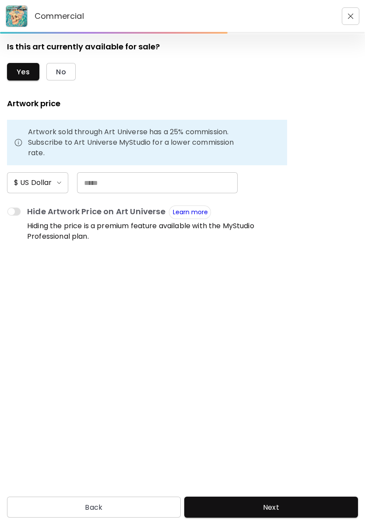
click at [104, 186] on input "text" at bounding box center [157, 182] width 161 height 21
click at [270, 297] on form "Is this art currently available for sale? Yes No Artwork price Artwork sold thr…" at bounding box center [182, 263] width 351 height 444
click at [167, 181] on input "**" at bounding box center [157, 182] width 161 height 21
type input "*"
type input "**"
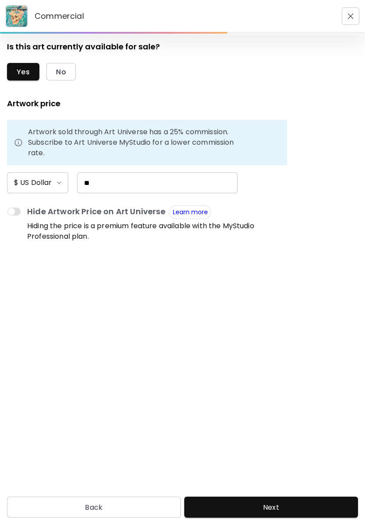
click at [270, 302] on form "Is this art currently available for sale? Yes No Artwork price Artwork sold thr…" at bounding box center [182, 263] width 351 height 444
click at [304, 503] on span "Next" at bounding box center [271, 507] width 160 height 9
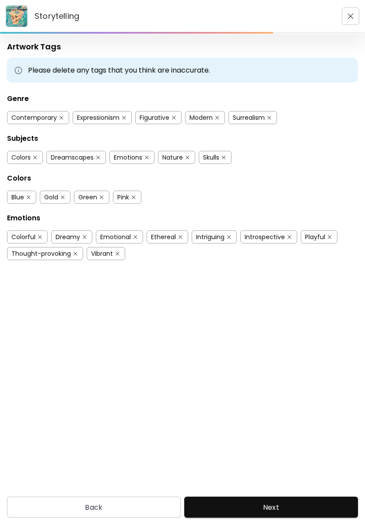
click at [187, 159] on img "button" at bounding box center [188, 158] width 4 height 4
click at [276, 241] on div "Introspective" at bounding box center [265, 237] width 40 height 9
click at [287, 237] on img "button" at bounding box center [289, 237] width 6 height 7
click at [322, 236] on div "Playful" at bounding box center [315, 237] width 20 height 9
click at [293, 503] on span "Next" at bounding box center [271, 507] width 160 height 9
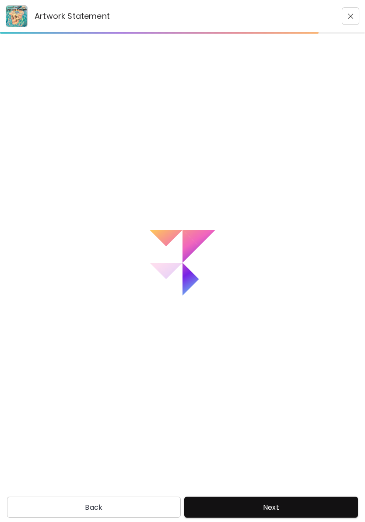
type textarea "**********"
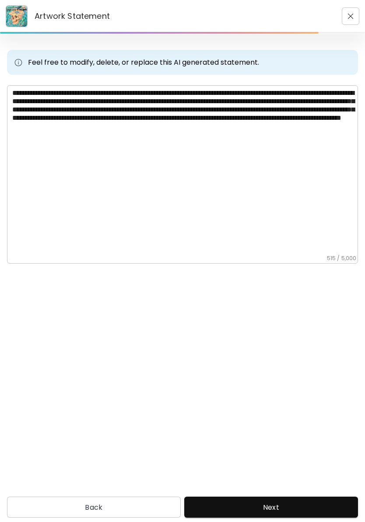
click at [297, 503] on span "Next" at bounding box center [271, 507] width 160 height 9
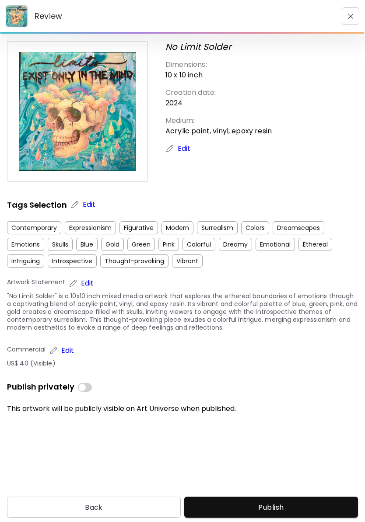
click at [308, 503] on span "Publish" at bounding box center [271, 507] width 160 height 9
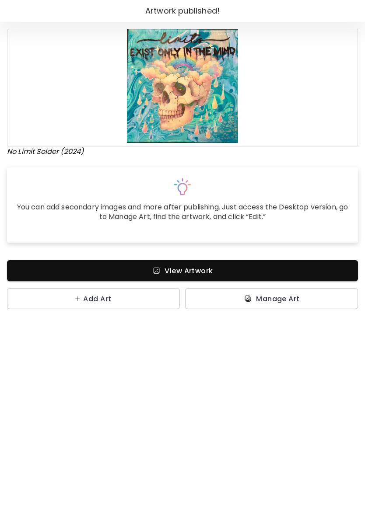
click at [301, 273] on span "View Artwork" at bounding box center [182, 270] width 337 height 9
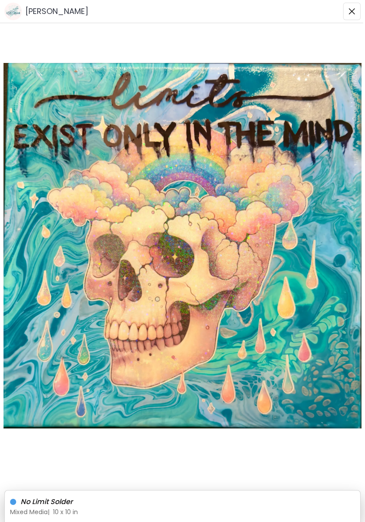
click at [350, 12] on img "button" at bounding box center [351, 11] width 7 height 7
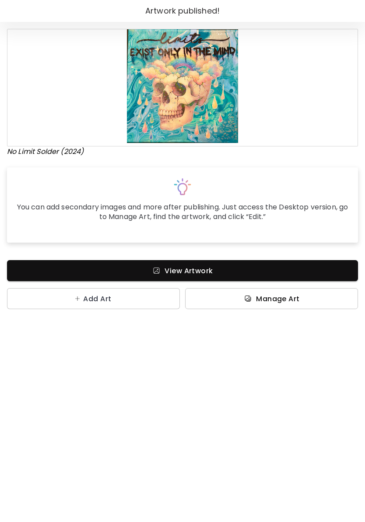
click at [290, 301] on span "Manage Art" at bounding box center [278, 298] width 44 height 9
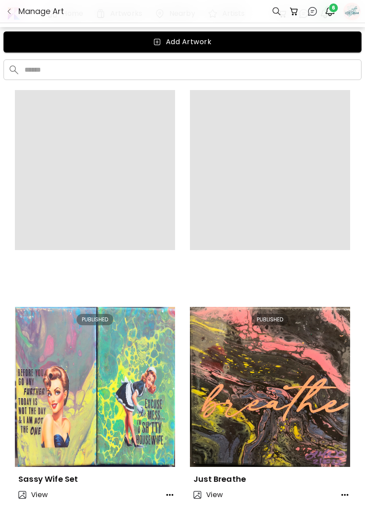
click at [331, 7] on span "6" at bounding box center [333, 8] width 9 height 9
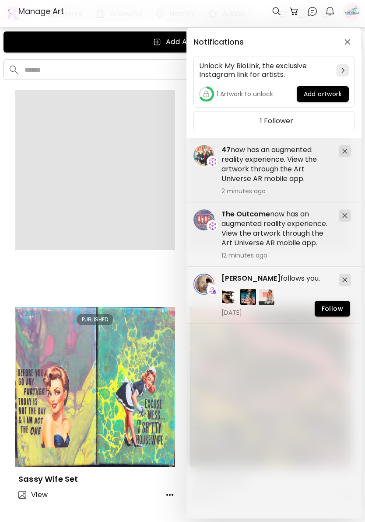
click at [301, 166] on h5 "47 now has an augmented reality experience. View the artwork through the Art Un…" at bounding box center [276, 164] width 110 height 39
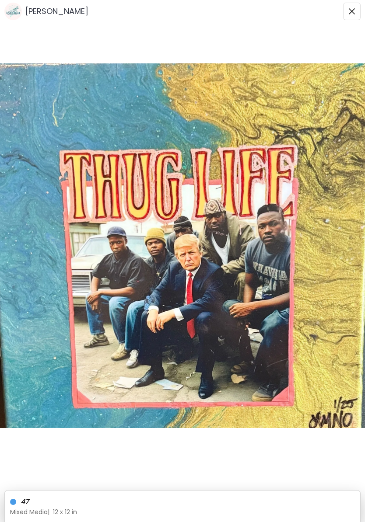
click at [196, 497] on h6 "47" at bounding box center [179, 502] width 317 height 11
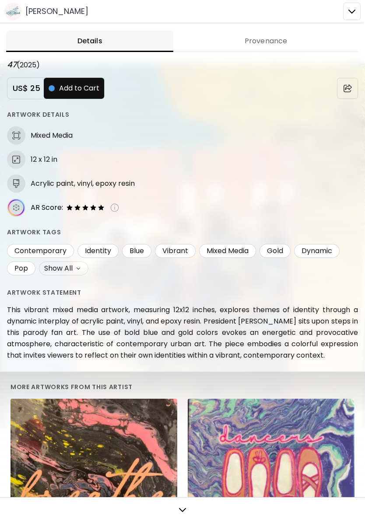
click at [20, 207] on icon at bounding box center [16, 208] width 17 height 17
click at [264, 36] on span "Provenance" at bounding box center [266, 41] width 175 height 11
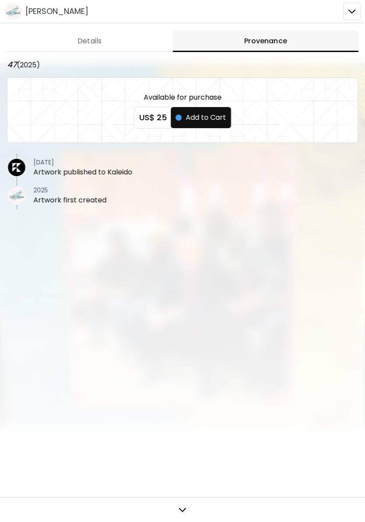
click at [83, 39] on span "Details" at bounding box center [89, 41] width 156 height 11
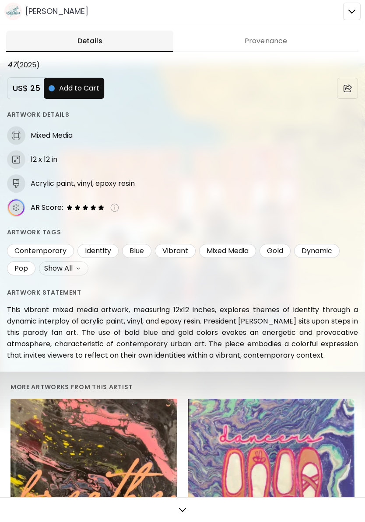
click at [347, 15] on div at bounding box center [182, 261] width 365 height 522
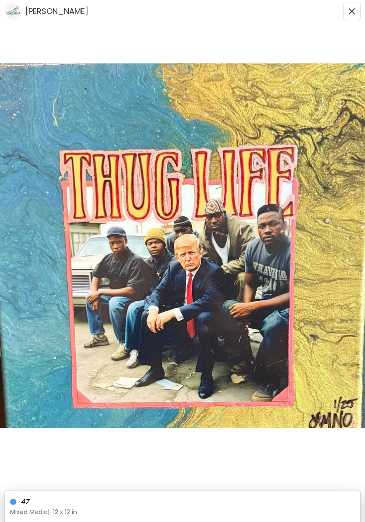
click at [205, 242] on img at bounding box center [182, 246] width 365 height 366
click at [355, 11] on img "button" at bounding box center [351, 11] width 7 height 7
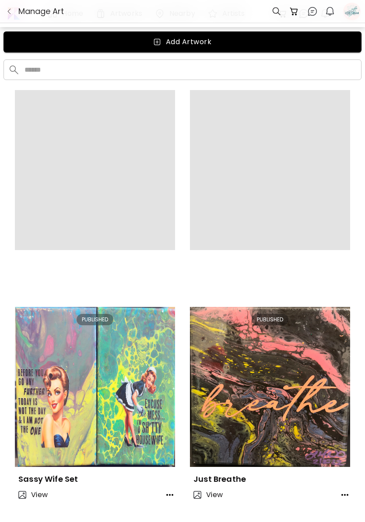
click at [332, 15] on img "button" at bounding box center [330, 11] width 11 height 11
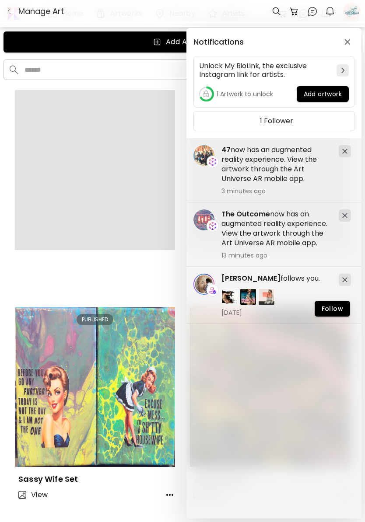
click at [241, 279] on span "Cesar Biojo" at bounding box center [250, 278] width 59 height 10
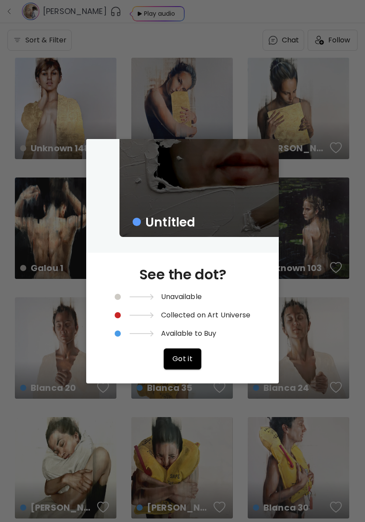
click at [195, 349] on button "Got it" at bounding box center [183, 359] width 38 height 21
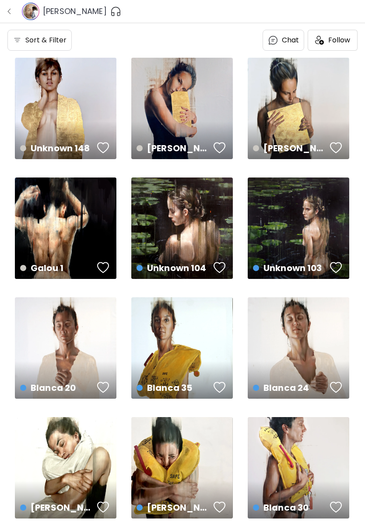
click at [59, 364] on div "Blanca 20 US$ 1,763 | 19.7 x 19.7 in" at bounding box center [65, 380] width 105 height 41
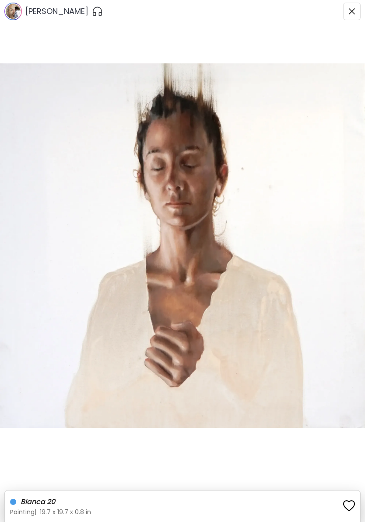
click at [242, 497] on h6 "Blanca 20" at bounding box center [179, 502] width 317 height 11
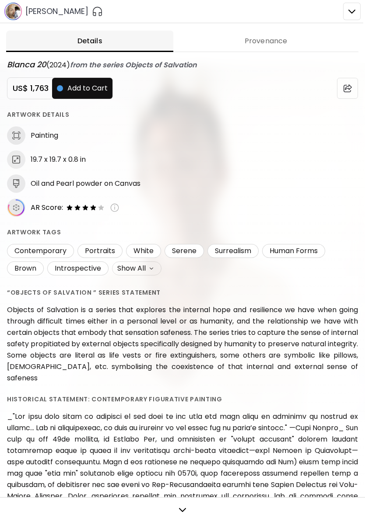
click at [347, 17] on div at bounding box center [182, 261] width 365 height 522
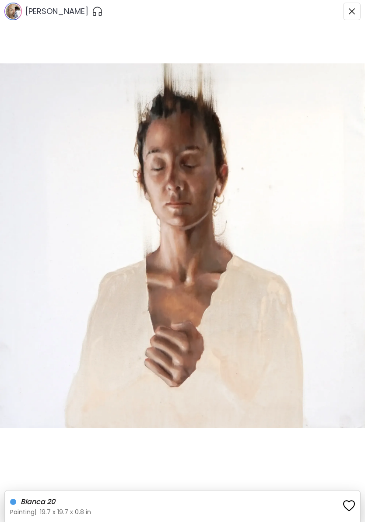
click at [92, 12] on img "button" at bounding box center [97, 11] width 11 height 14
click at [92, 10] on div at bounding box center [99, 11] width 14 height 14
click at [92, 14] on img "button" at bounding box center [97, 11] width 11 height 11
click at [108, 11] on img "button" at bounding box center [113, 11] width 11 height 11
click at [350, 14] on img "button" at bounding box center [351, 11] width 7 height 7
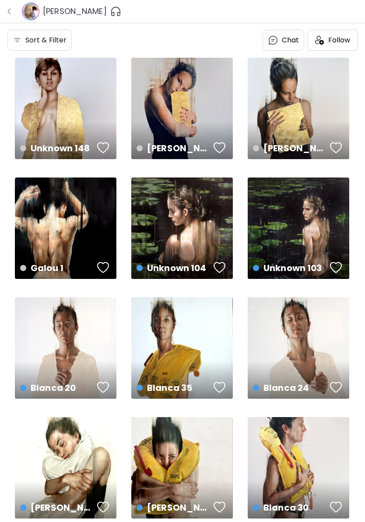
click at [337, 42] on span "Follow" at bounding box center [339, 40] width 22 height 9
click at [10, 11] on img "button" at bounding box center [9, 11] width 7 height 7
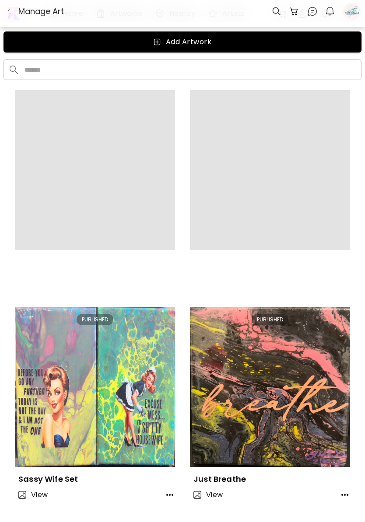
click at [329, 11] on img "button" at bounding box center [330, 11] width 11 height 11
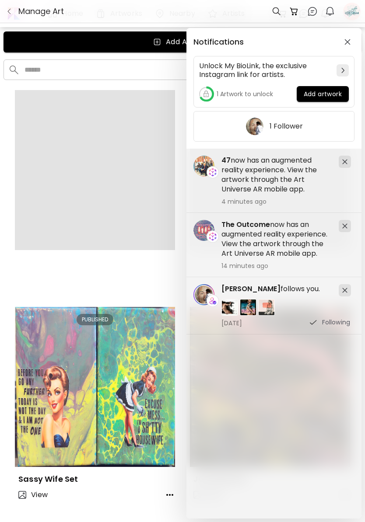
click at [320, 95] on span "Add artwork" at bounding box center [323, 94] width 38 height 9
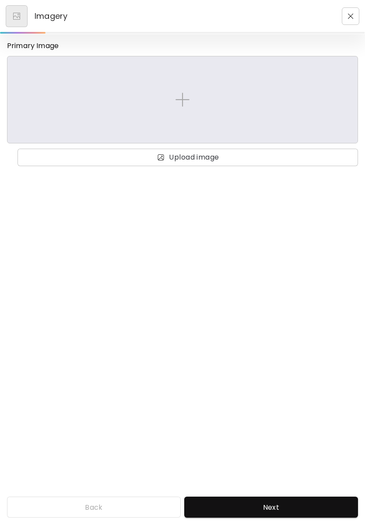
click at [182, 99] on img at bounding box center [182, 100] width 14 height 14
click at [0, 0] on input "file" at bounding box center [0, 0] width 0 height 0
click at [351, 24] on button "button" at bounding box center [351, 16] width 18 height 18
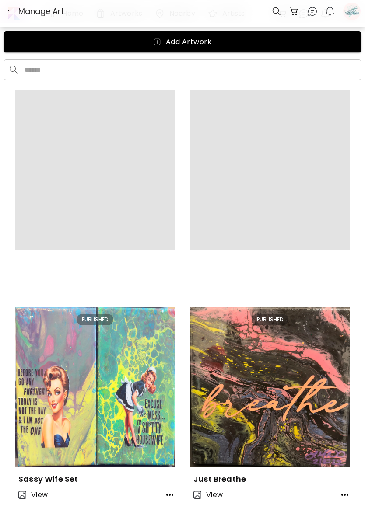
click at [329, 9] on img "button" at bounding box center [330, 11] width 11 height 11
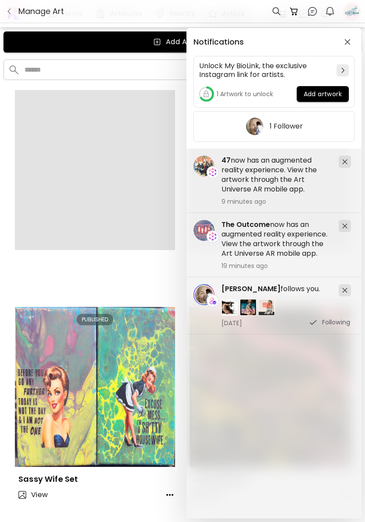
click at [347, 164] on img at bounding box center [344, 161] width 5 height 5
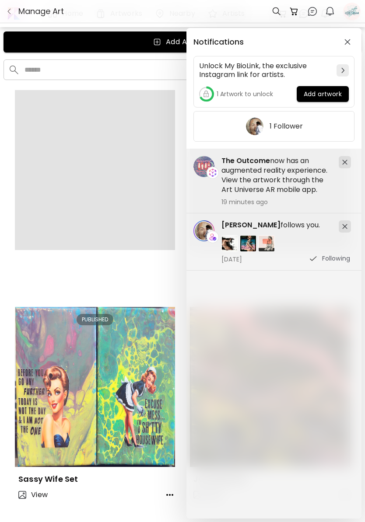
click at [346, 224] on img at bounding box center [344, 226] width 5 height 5
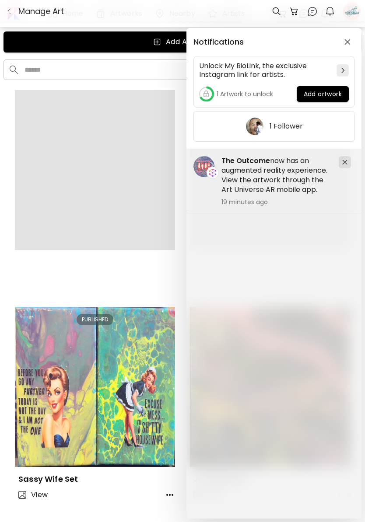
click at [343, 161] on img at bounding box center [344, 162] width 5 height 5
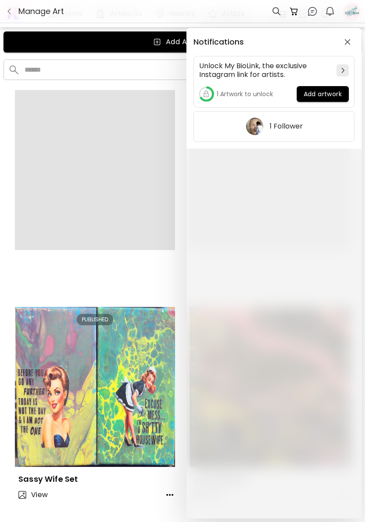
click at [330, 8] on div "Notifications Unlock My BioLink, the exclusive Instagram link for artists. 1 Ar…" at bounding box center [182, 261] width 365 height 522
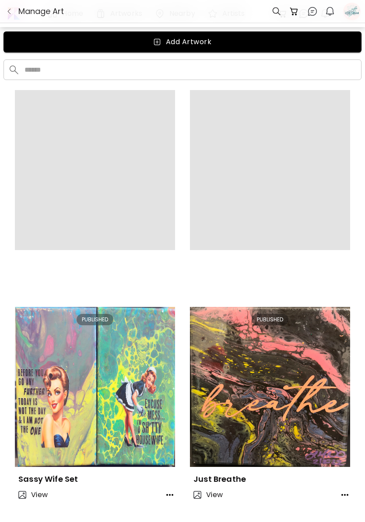
click at [309, 12] on img at bounding box center [312, 11] width 11 height 11
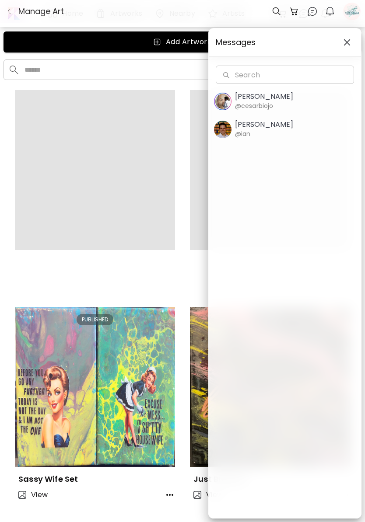
click at [348, 42] on img "button" at bounding box center [346, 42] width 7 height 7
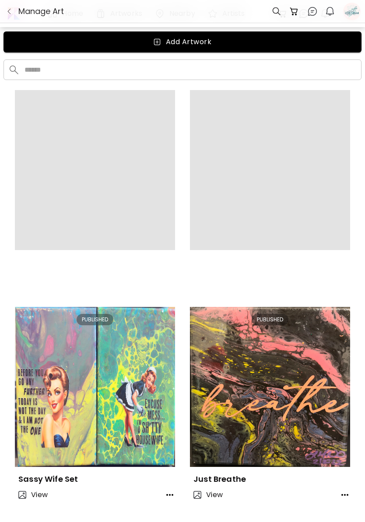
click at [350, 14] on div at bounding box center [352, 11] width 16 height 22
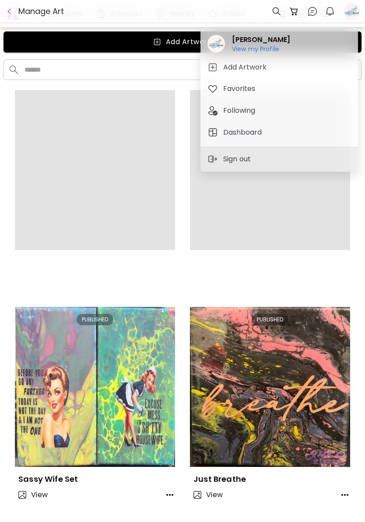
click at [262, 129] on h5 "Dashboard" at bounding box center [243, 132] width 41 height 11
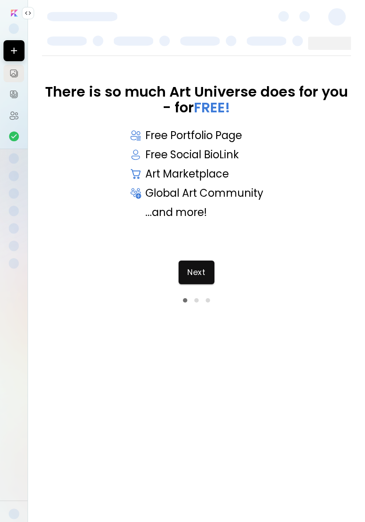
click at [260, 230] on div "There is so much Art Universe does for you - for FREE! Free Portfolio Page Free…" at bounding box center [196, 161] width 309 height 155
click at [203, 271] on span "Next" at bounding box center [196, 273] width 18 height 10
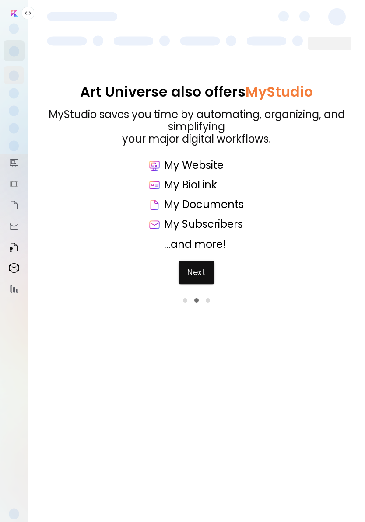
click at [200, 268] on span "Next" at bounding box center [196, 273] width 18 height 10
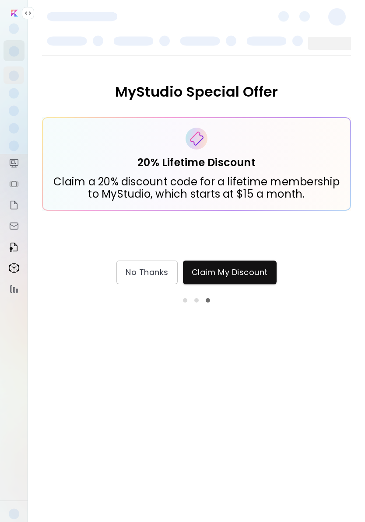
click at [240, 270] on span "Claim My Discount" at bounding box center [230, 273] width 76 height 10
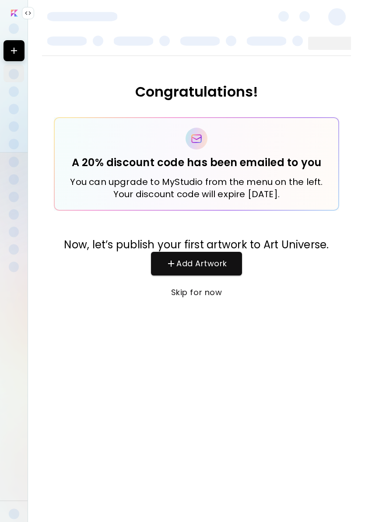
click at [204, 284] on button "Skip for now" at bounding box center [196, 293] width 91 height 24
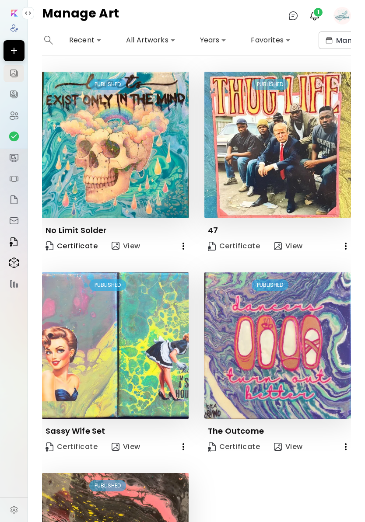
click at [65, 249] on span "Certificate" at bounding box center [72, 247] width 52 height 12
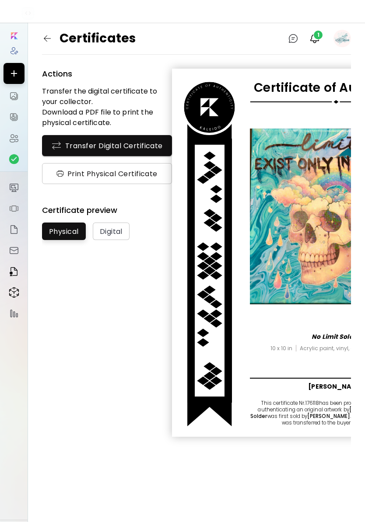
click at [63, 173] on img "button" at bounding box center [59, 174] width 7 height 6
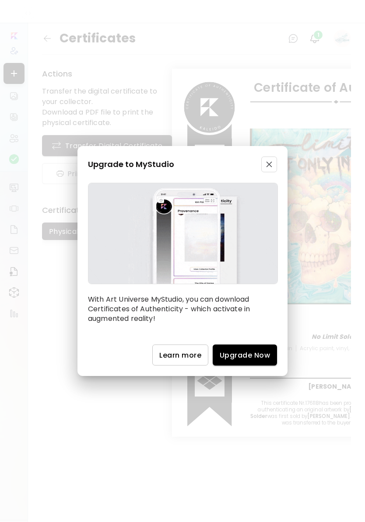
click at [271, 167] on img "button" at bounding box center [269, 164] width 6 height 6
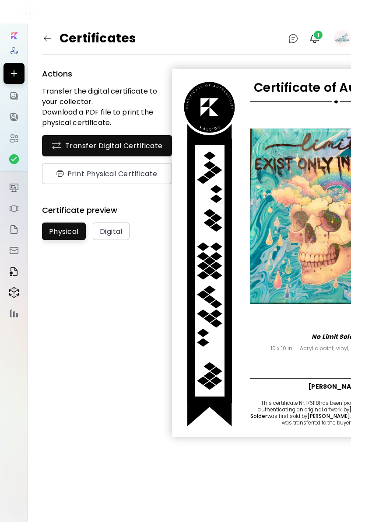
click at [220, 105] on img at bounding box center [209, 107] width 56 height 56
click at [103, 233] on span "Digital" at bounding box center [111, 231] width 23 height 9
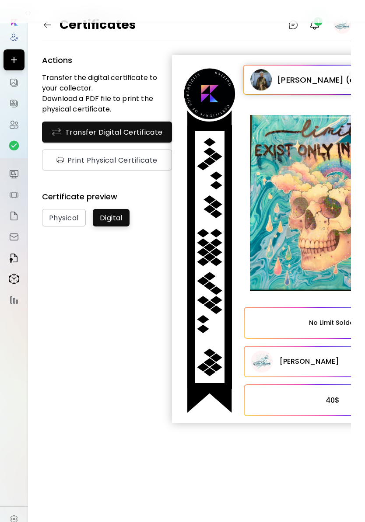
scroll to position [23, 0]
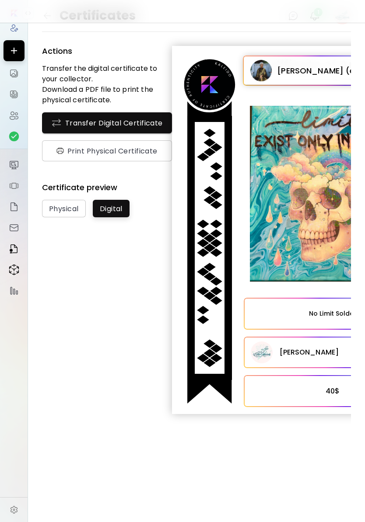
click at [306, 390] on div "40$" at bounding box center [333, 391] width 179 height 32
click at [320, 354] on div "[PERSON_NAME]" at bounding box center [333, 353] width 179 height 32
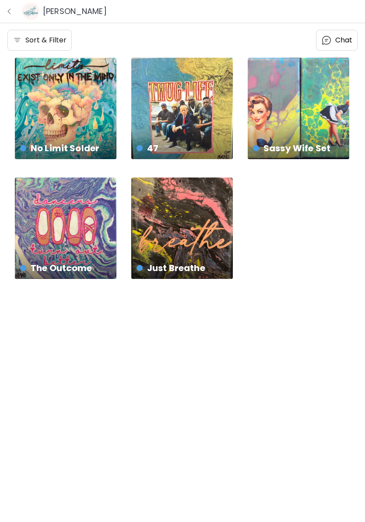
click at [7, 11] on img "button" at bounding box center [9, 11] width 7 height 7
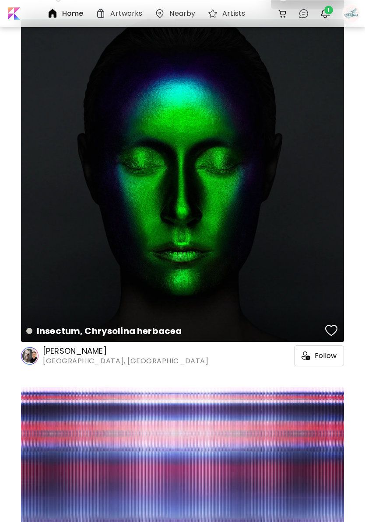
scroll to position [435, 0]
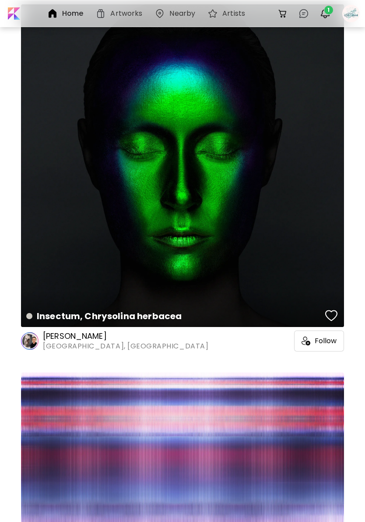
click at [333, 316] on div "button" at bounding box center [331, 315] width 12 height 13
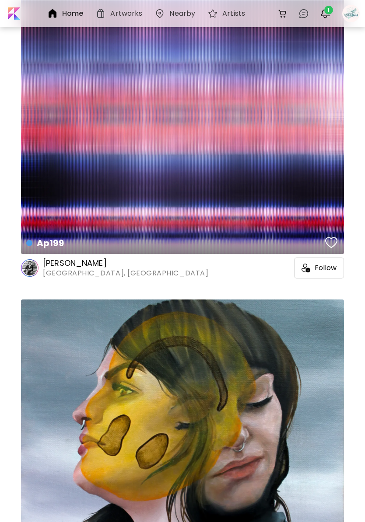
scroll to position [876, 0]
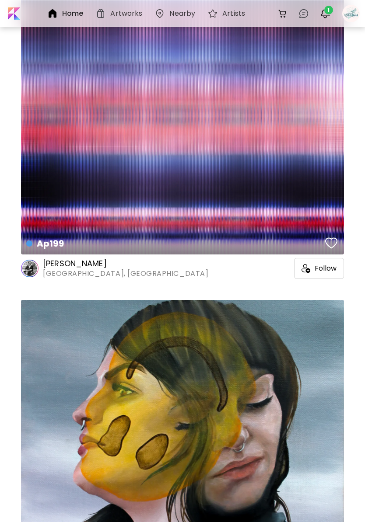
click at [332, 242] on div "button" at bounding box center [331, 243] width 12 height 13
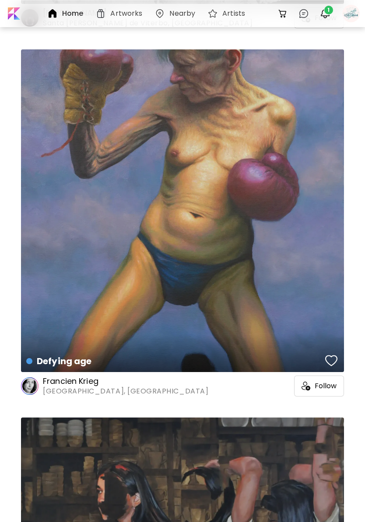
scroll to position [4440, 0]
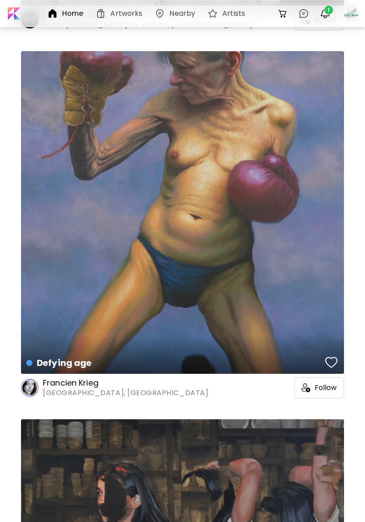
click at [332, 7] on span "1" at bounding box center [328, 10] width 9 height 9
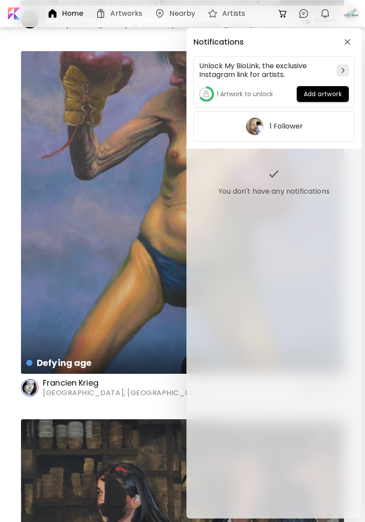
click at [350, 39] on img "button" at bounding box center [347, 42] width 6 height 6
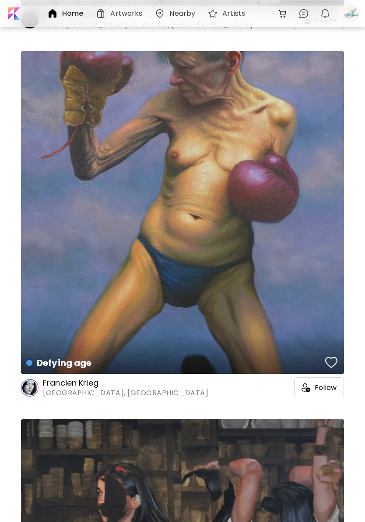
click at [174, 13] on h6 "Nearby" at bounding box center [182, 13] width 26 height 7
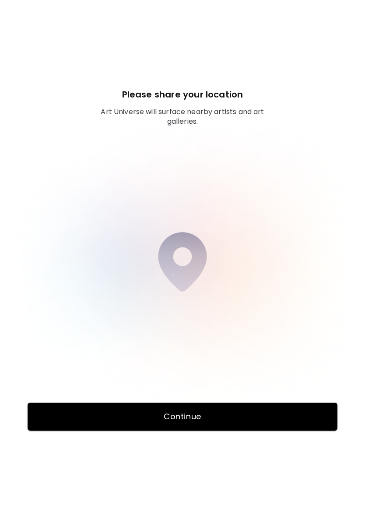
click at [271, 414] on span "Continue" at bounding box center [182, 417] width 305 height 11
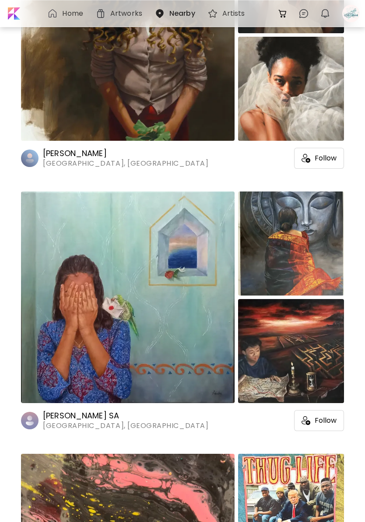
scroll to position [166, 0]
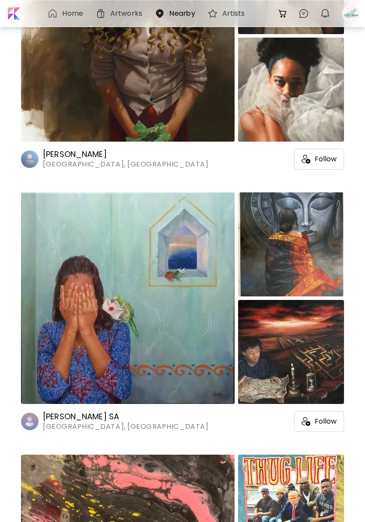
click at [319, 160] on span "Follow" at bounding box center [326, 159] width 22 height 9
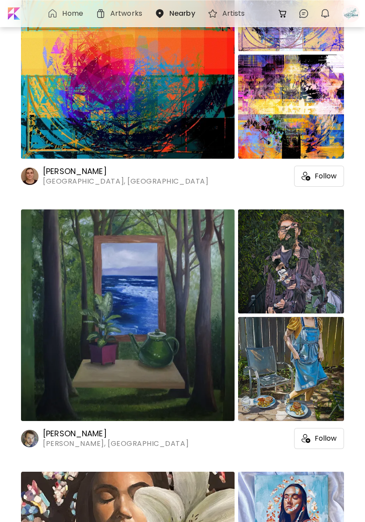
scroll to position [1212, 0]
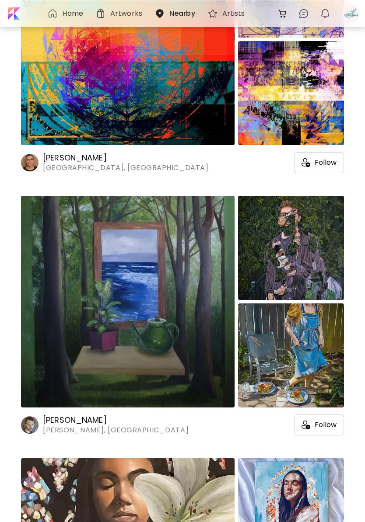
click at [324, 161] on span "Follow" at bounding box center [326, 162] width 22 height 9
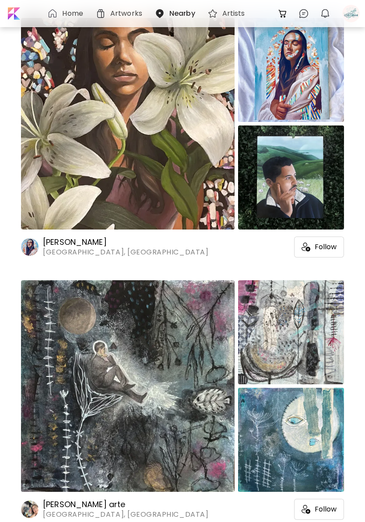
scroll to position [1656, 0]
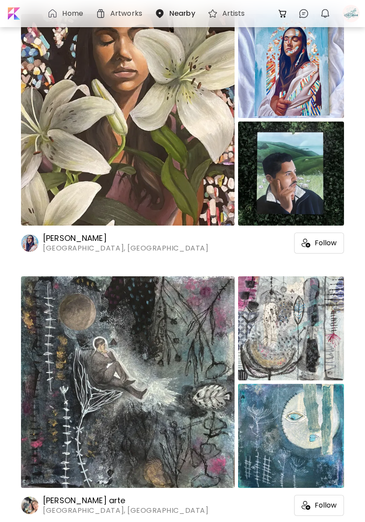
click at [326, 248] on div "Follow" at bounding box center [319, 243] width 50 height 21
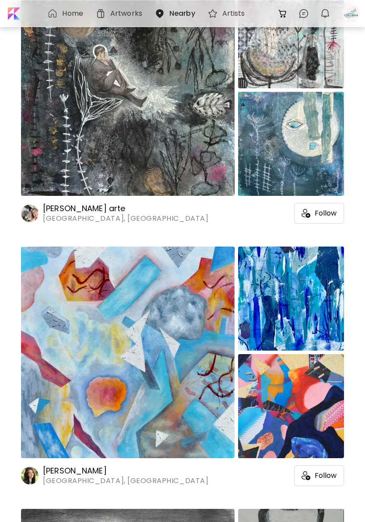
scroll to position [1950, 0]
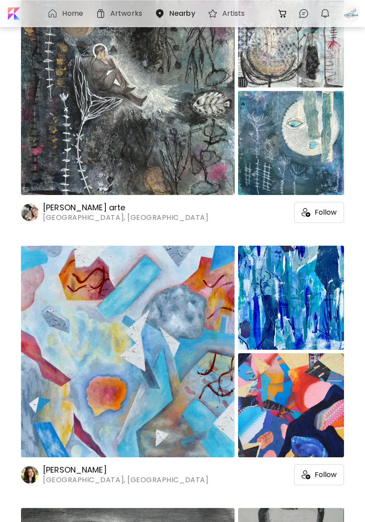
click at [321, 216] on span "Follow" at bounding box center [326, 212] width 22 height 9
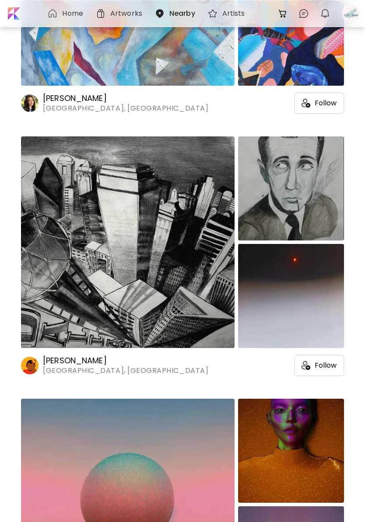
scroll to position [2322, 0]
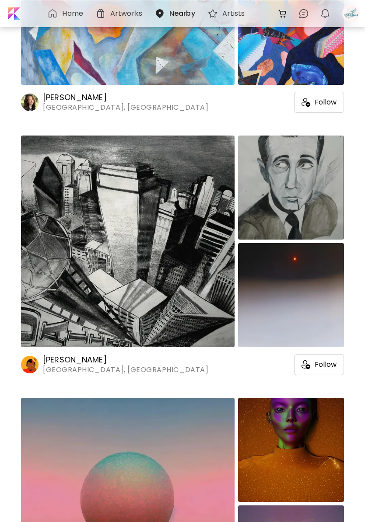
click at [317, 100] on span "Follow" at bounding box center [326, 102] width 22 height 9
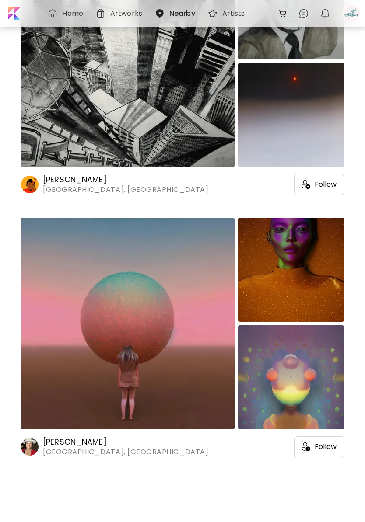
scroll to position [2503, 0]
click at [329, 443] on span "Follow" at bounding box center [326, 447] width 22 height 9
click at [280, 12] on img at bounding box center [282, 13] width 11 height 11
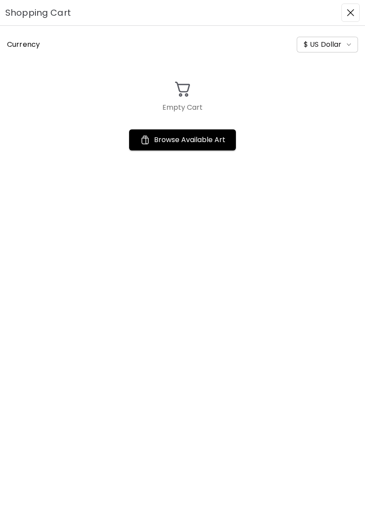
click at [348, 11] on img "button" at bounding box center [350, 12] width 7 height 7
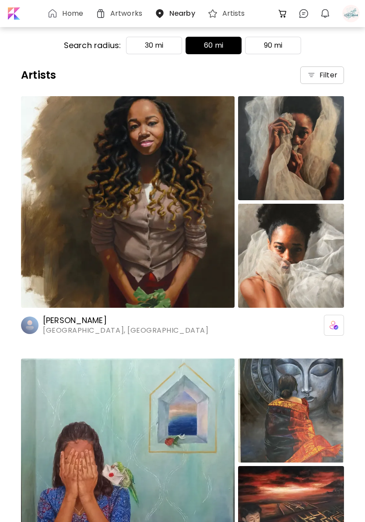
click at [77, 17] on h6 "Home" at bounding box center [72, 13] width 21 height 7
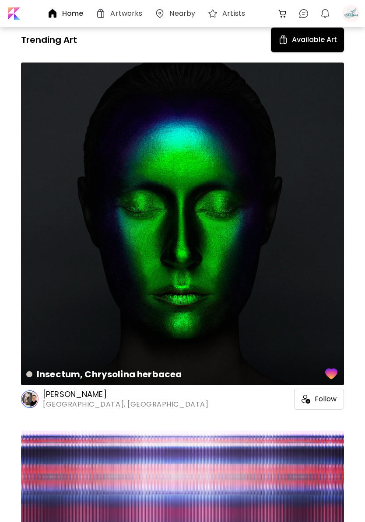
scroll to position [377, 0]
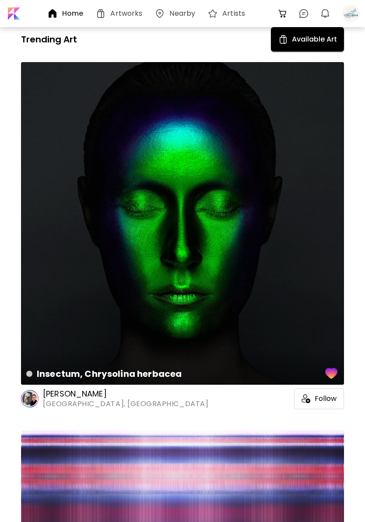
click at [226, 10] on h6 "Artists" at bounding box center [233, 13] width 23 height 7
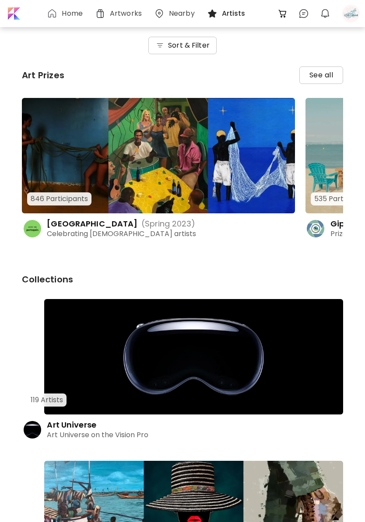
click at [180, 45] on h6 "Sort & Filter" at bounding box center [189, 45] width 42 height 11
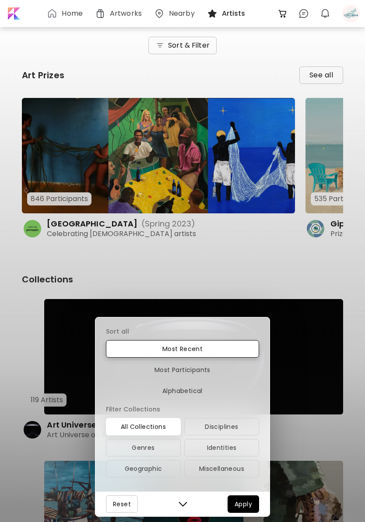
click at [183, 43] on div "Sort all Most Recent Most Participants Alphabetical Filter Collections All Coll…" at bounding box center [182, 261] width 365 height 522
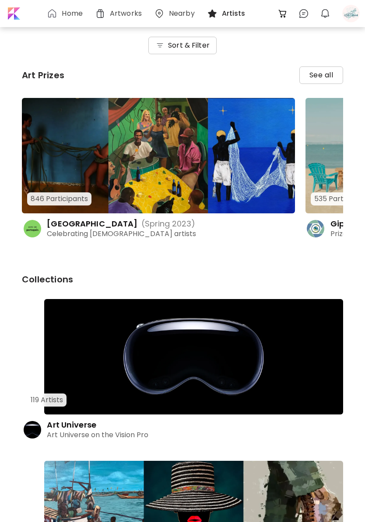
click at [188, 48] on h6 "Sort & Filter" at bounding box center [189, 45] width 42 height 11
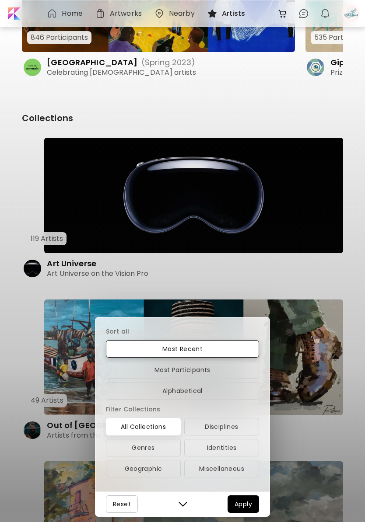
scroll to position [162, 0]
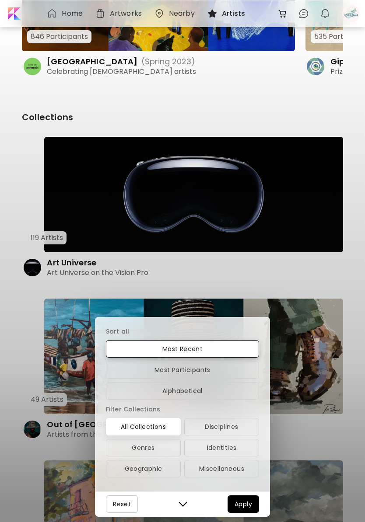
click at [186, 500] on img "button" at bounding box center [183, 504] width 9 height 9
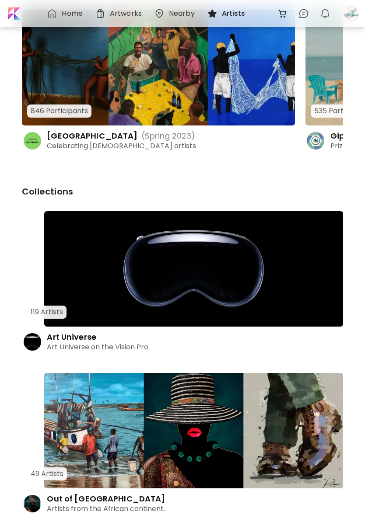
scroll to position [0, 0]
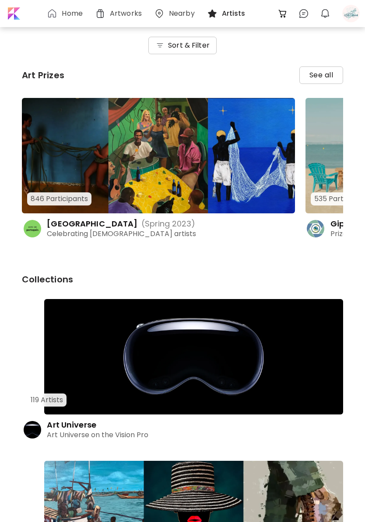
click at [182, 49] on h6 "Sort & Filter" at bounding box center [189, 45] width 42 height 11
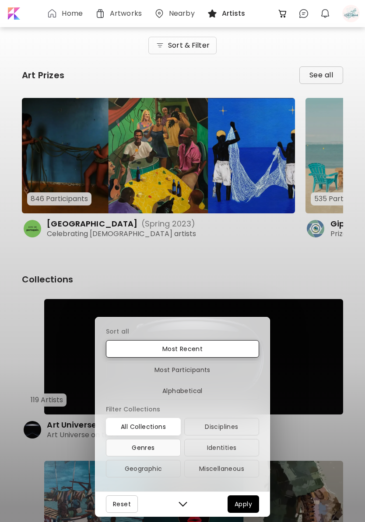
click at [158, 450] on span "Genres" at bounding box center [143, 448] width 67 height 11
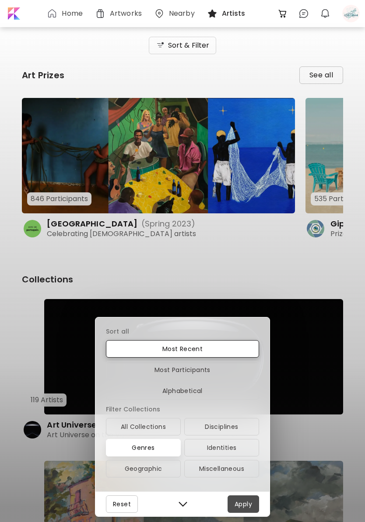
click at [243, 509] on span "Apply" at bounding box center [244, 504] width 18 height 11
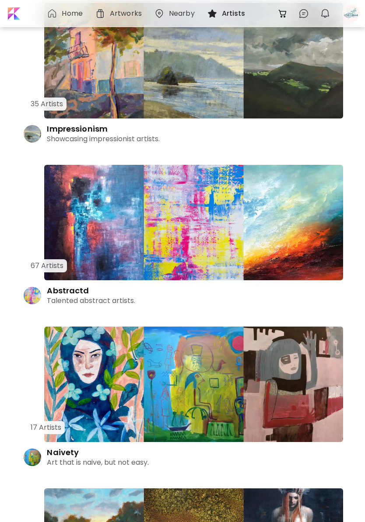
scroll to position [459, 0]
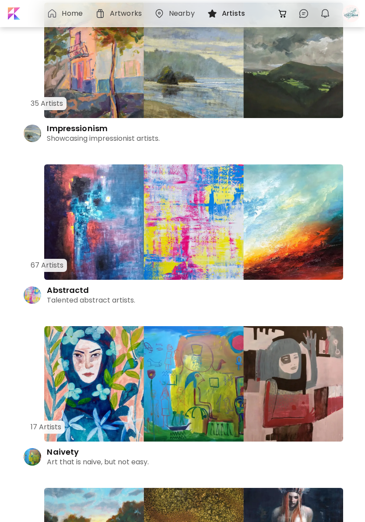
click at [283, 236] on img at bounding box center [193, 223] width 299 height 116
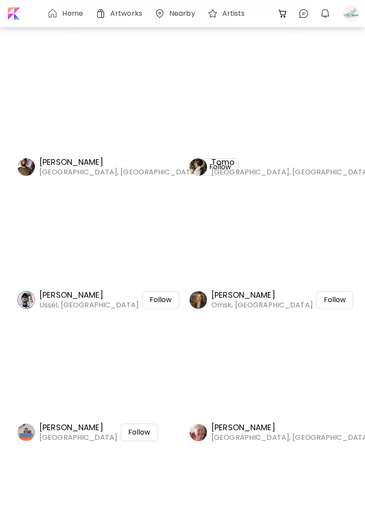
scroll to position [235, 0]
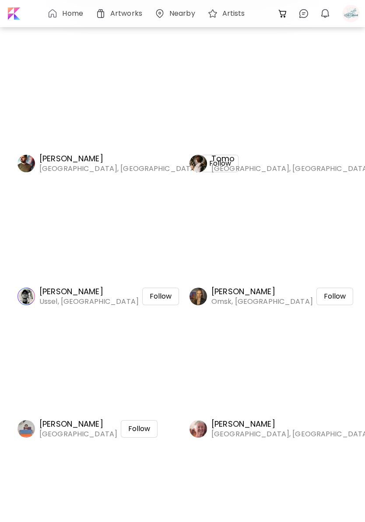
click at [154, 301] on div "Follow" at bounding box center [160, 297] width 37 height 18
click at [333, 296] on span "Follow" at bounding box center [335, 296] width 22 height 9
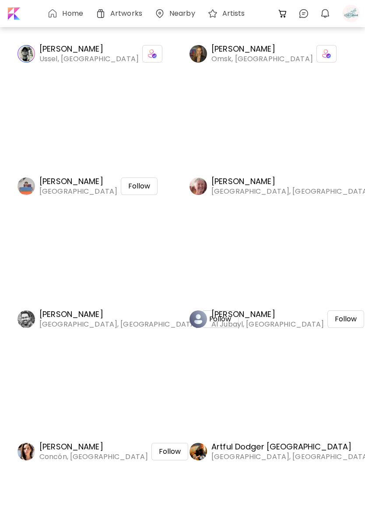
scroll to position [478, 0]
click at [335, 319] on span "Follow" at bounding box center [346, 319] width 22 height 9
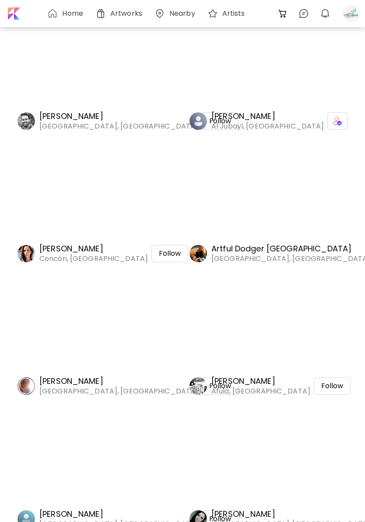
scroll to position [681, 0]
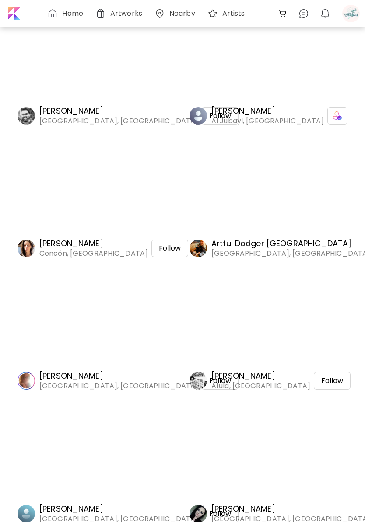
click at [209, 383] on span "Follow" at bounding box center [220, 381] width 22 height 9
click at [337, 378] on span "Follow" at bounding box center [332, 381] width 22 height 9
click at [159, 250] on span "Follow" at bounding box center [170, 248] width 22 height 9
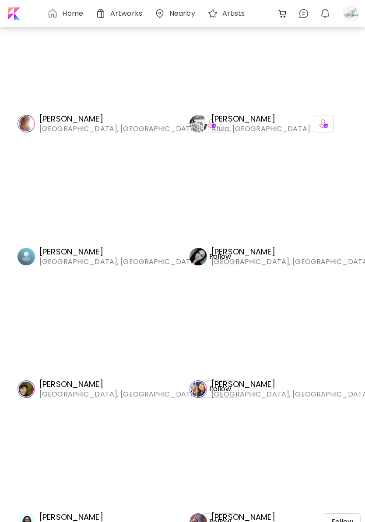
scroll to position [945, 0]
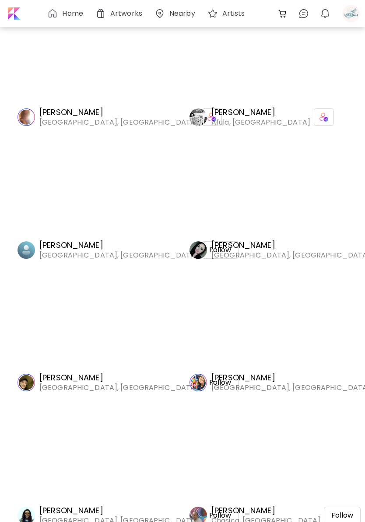
click at [202, 255] on div "Follow" at bounding box center [220, 251] width 37 height 18
click at [209, 385] on span "Follow" at bounding box center [220, 382] width 22 height 9
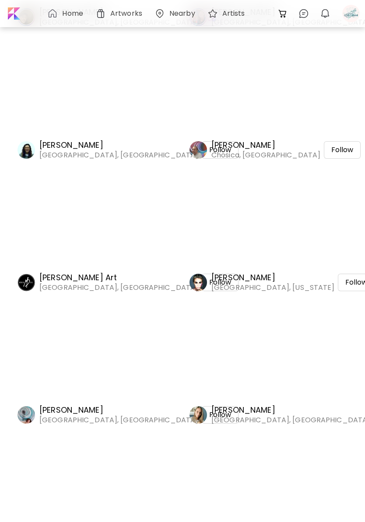
scroll to position [1313, 0]
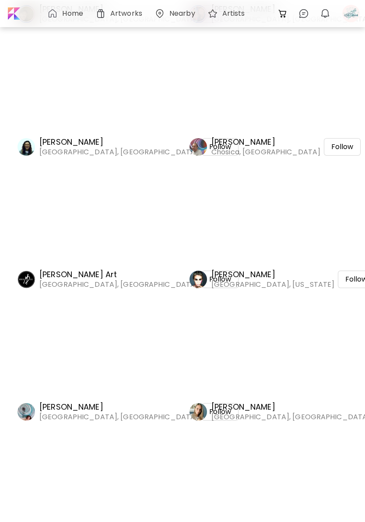
click at [209, 145] on span "Follow" at bounding box center [220, 147] width 22 height 9
click at [334, 147] on span "Follow" at bounding box center [342, 147] width 22 height 9
click at [209, 278] on span "Follow" at bounding box center [220, 279] width 22 height 9
click at [338, 273] on div "Follow" at bounding box center [356, 280] width 37 height 18
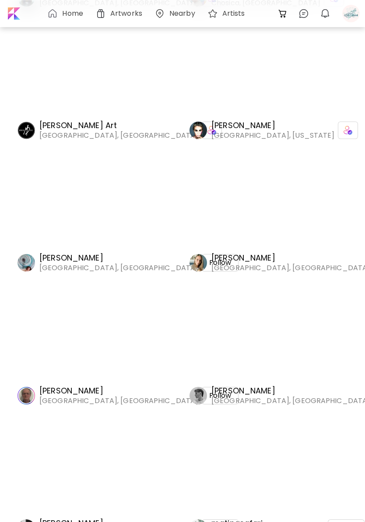
scroll to position [1464, 0]
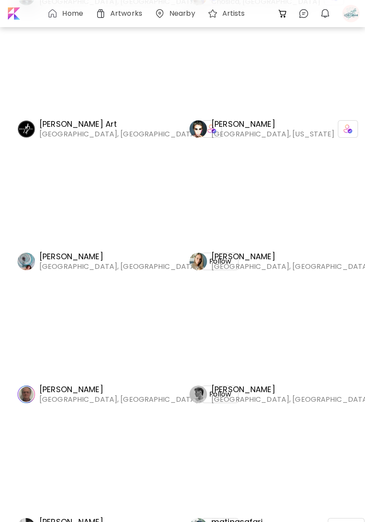
click at [202, 267] on div "Follow" at bounding box center [220, 262] width 37 height 18
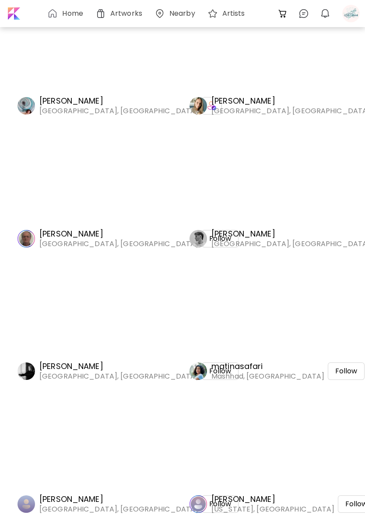
scroll to position [1621, 0]
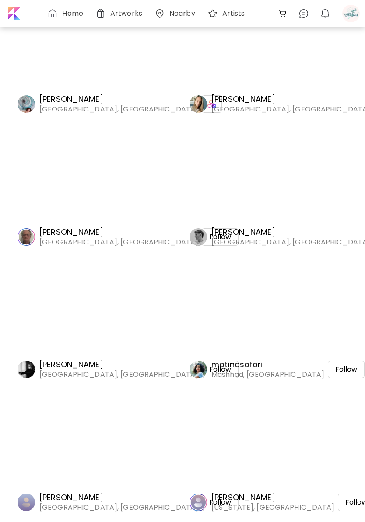
click at [202, 243] on div "Follow" at bounding box center [220, 237] width 37 height 18
click at [335, 368] on span "Follow" at bounding box center [346, 369] width 22 height 9
click at [202, 376] on div "Follow" at bounding box center [220, 370] width 37 height 18
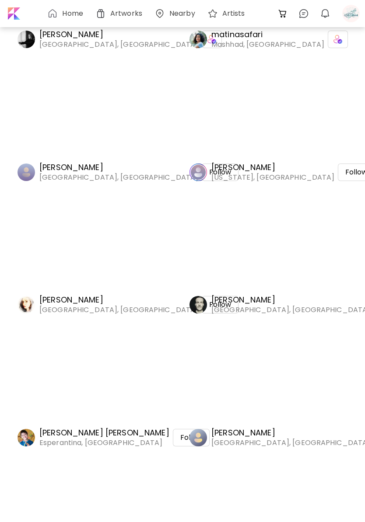
scroll to position [1954, 0]
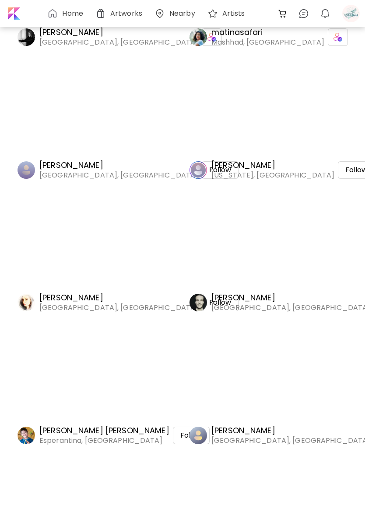
click at [209, 174] on span "Follow" at bounding box center [220, 170] width 22 height 9
click at [338, 165] on div "Follow" at bounding box center [356, 170] width 37 height 18
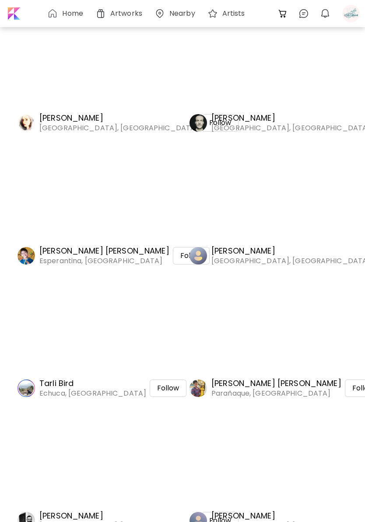
scroll to position [2136, 0]
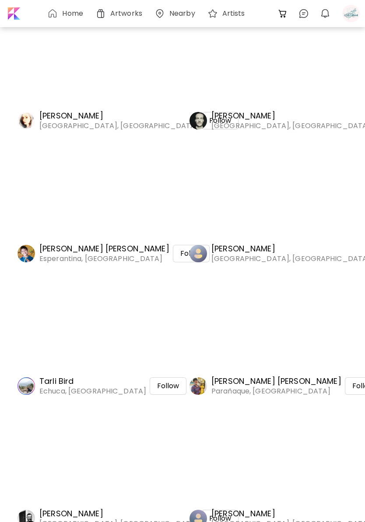
click at [173, 259] on div "Follow" at bounding box center [191, 254] width 37 height 18
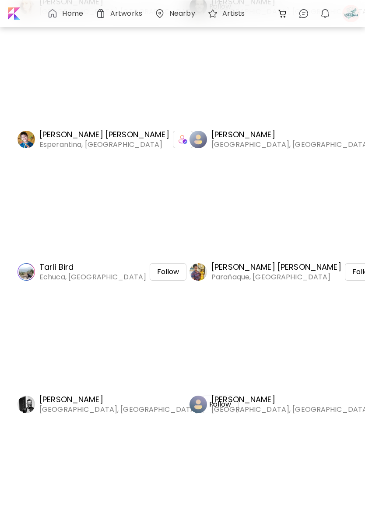
scroll to position [2255, 0]
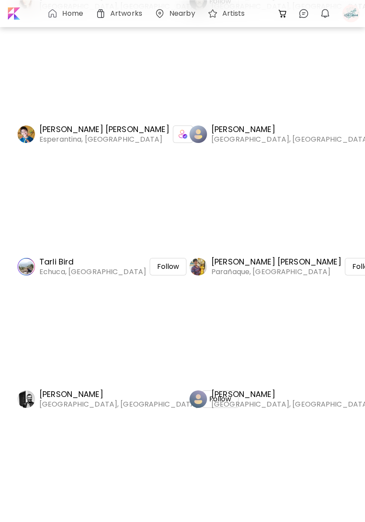
click at [165, 265] on span "Follow" at bounding box center [168, 267] width 22 height 9
click at [345, 267] on div "Follow" at bounding box center [363, 267] width 37 height 18
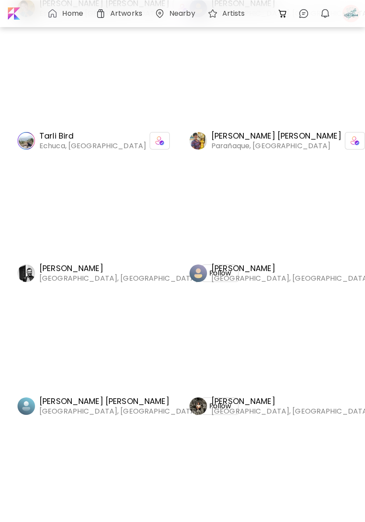
scroll to position [2395, 0]
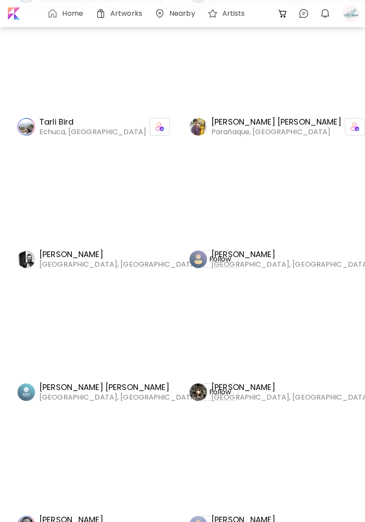
click at [209, 260] on span "Follow" at bounding box center [220, 259] width 22 height 9
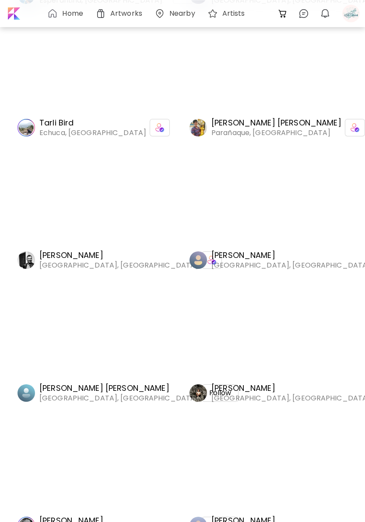
click at [202, 400] on div "Follow" at bounding box center [220, 394] width 37 height 18
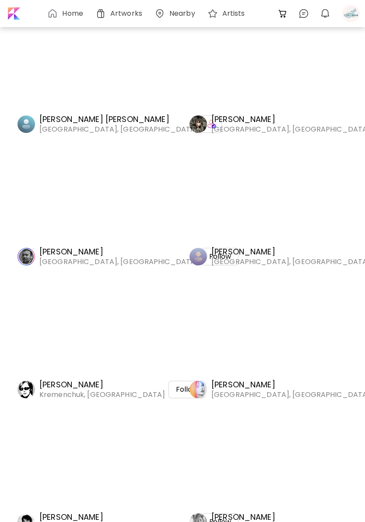
scroll to position [2664, 0]
click at [209, 259] on span "Follow" at bounding box center [220, 256] width 22 height 9
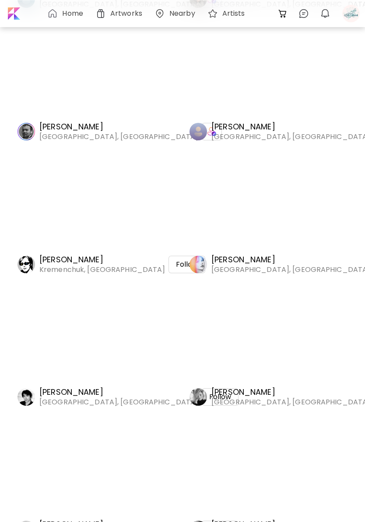
scroll to position [2793, 0]
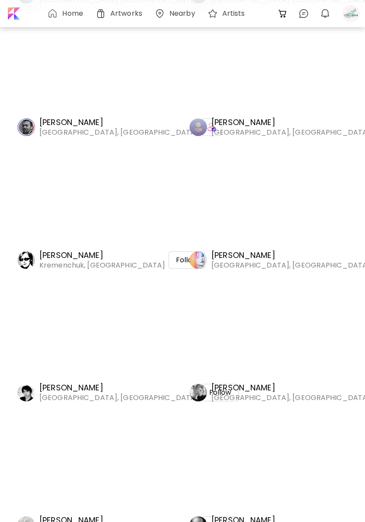
click at [176, 256] on span "Follow" at bounding box center [187, 260] width 22 height 9
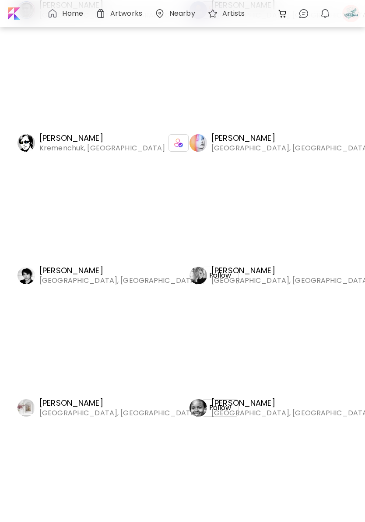
scroll to position [2916, 0]
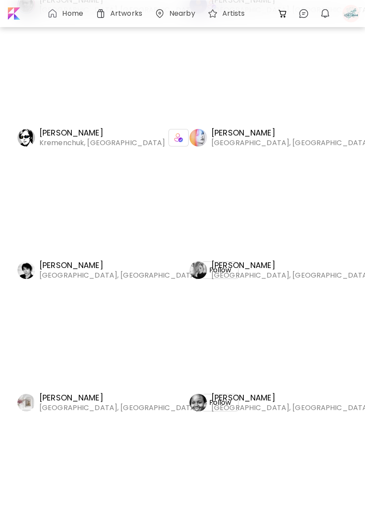
click at [209, 272] on span "Follow" at bounding box center [220, 270] width 22 height 9
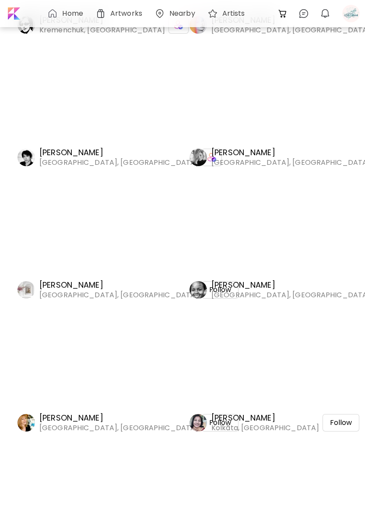
scroll to position [3032, 0]
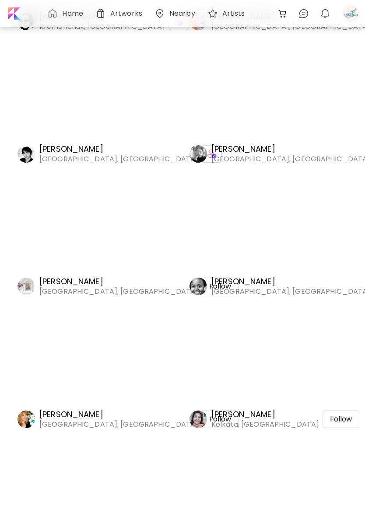
click at [202, 291] on div "Follow" at bounding box center [220, 287] width 37 height 18
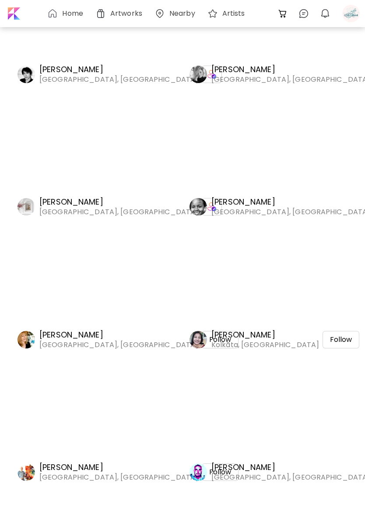
scroll to position [3117, 0]
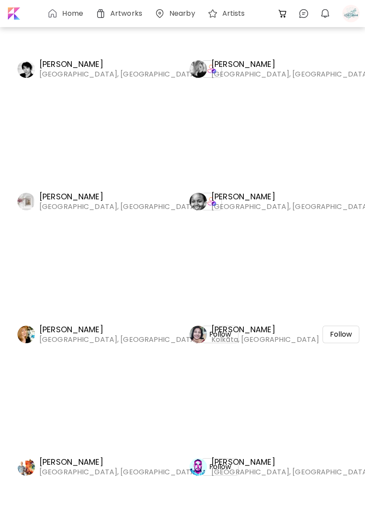
click at [336, 331] on span "Follow" at bounding box center [341, 334] width 22 height 9
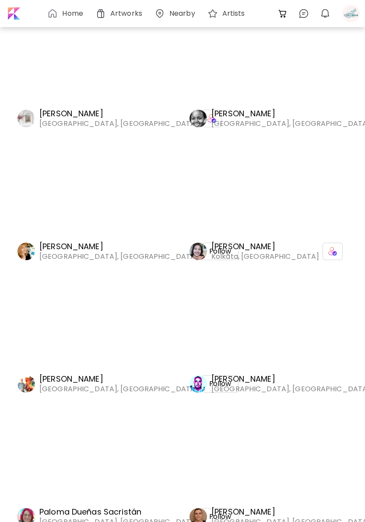
scroll to position [3202, 0]
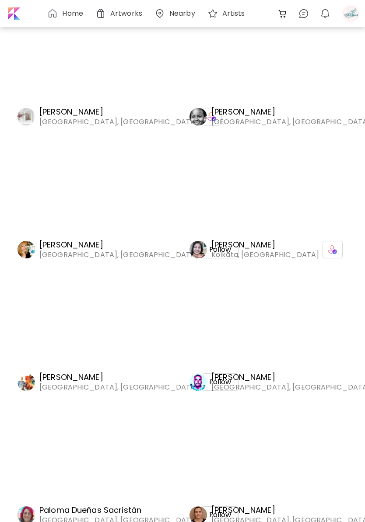
click at [209, 382] on span "Follow" at bounding box center [220, 382] width 22 height 9
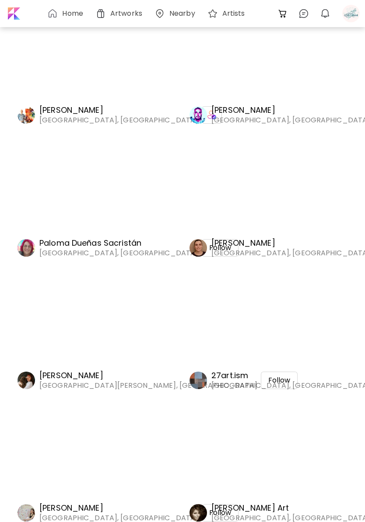
scroll to position [3477, 0]
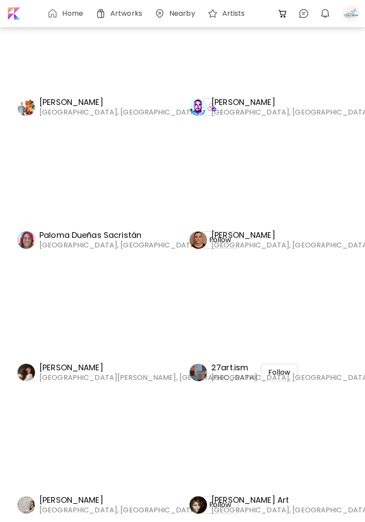
click at [209, 242] on span "Follow" at bounding box center [220, 240] width 22 height 9
click at [268, 371] on span "Follow" at bounding box center [279, 372] width 22 height 9
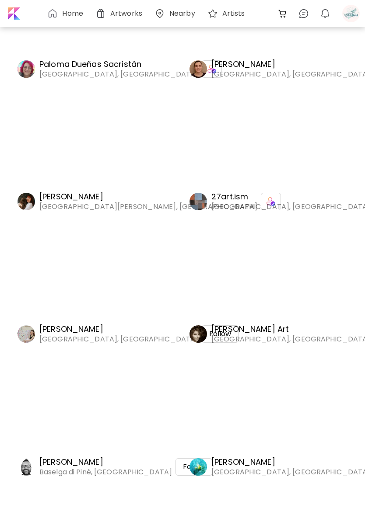
scroll to position [3649, 0]
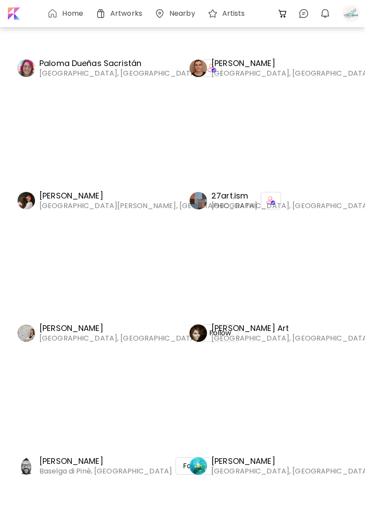
click at [68, 17] on h6 "Home" at bounding box center [72, 13] width 21 height 7
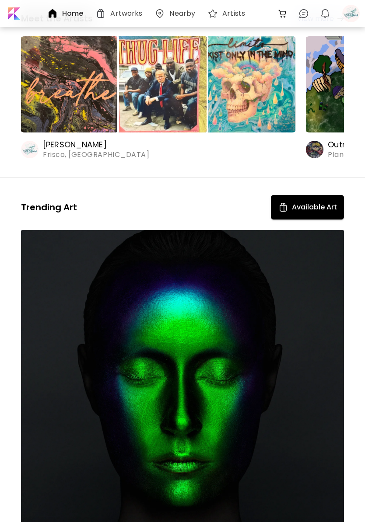
scroll to position [208, 0]
